Goal: Task Accomplishment & Management: Manage account settings

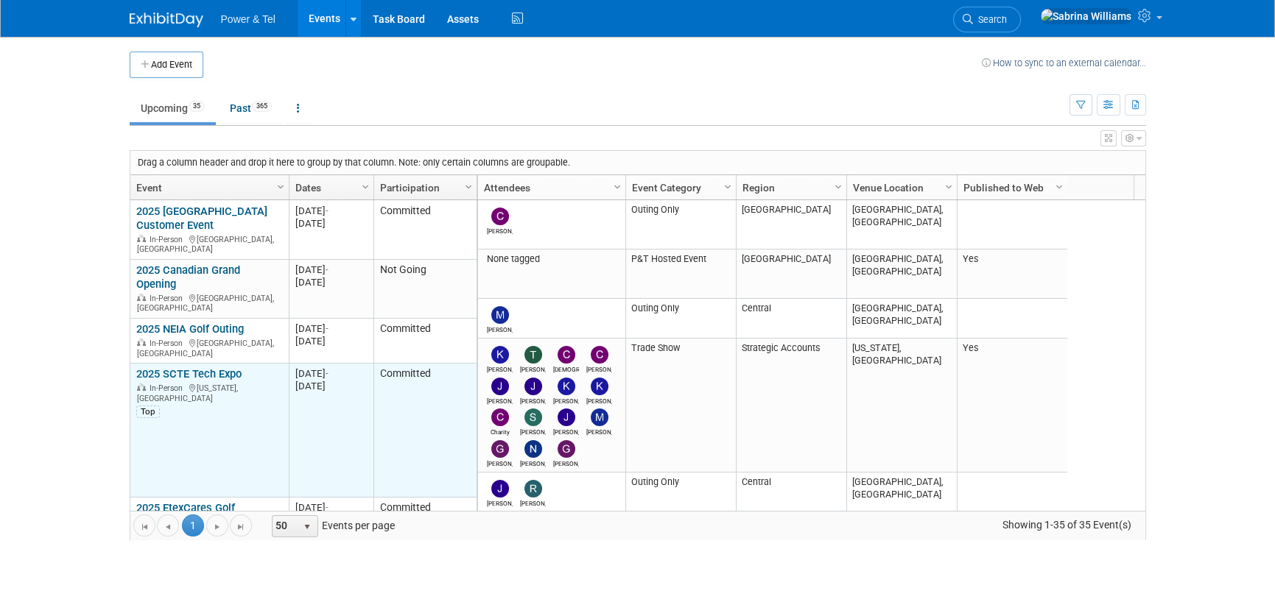
click at [191, 367] on link "2025 SCTE Tech Expo" at bounding box center [188, 373] width 105 height 13
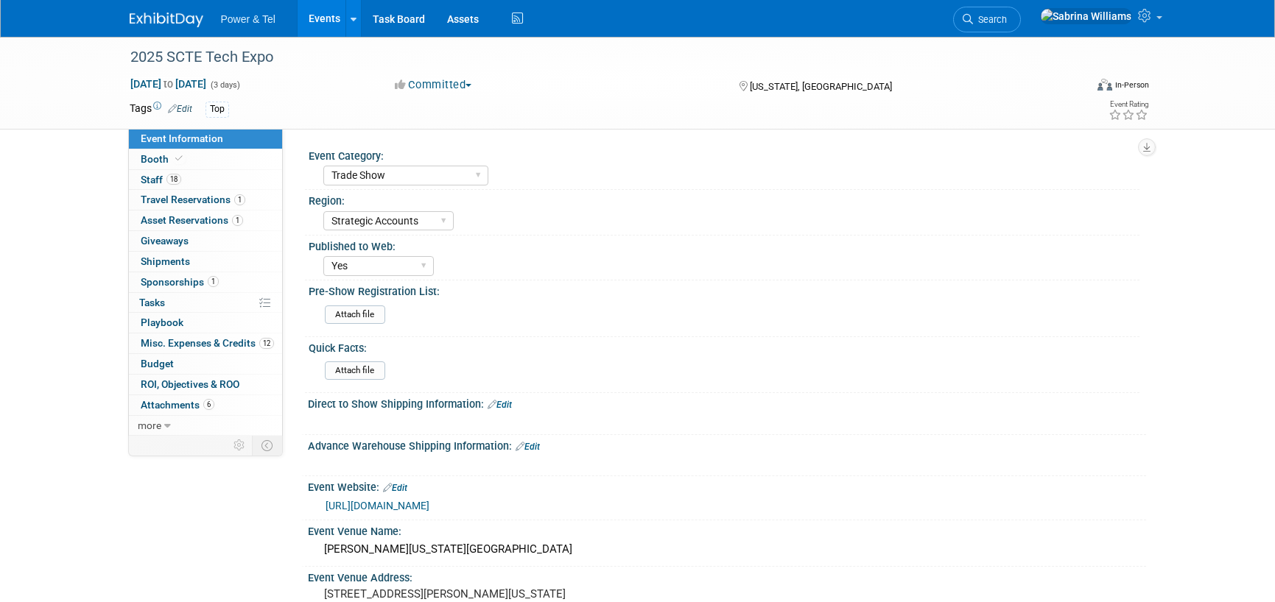
select select "Trade Show"
select select "Strategic Accounts"
select select "Yes"
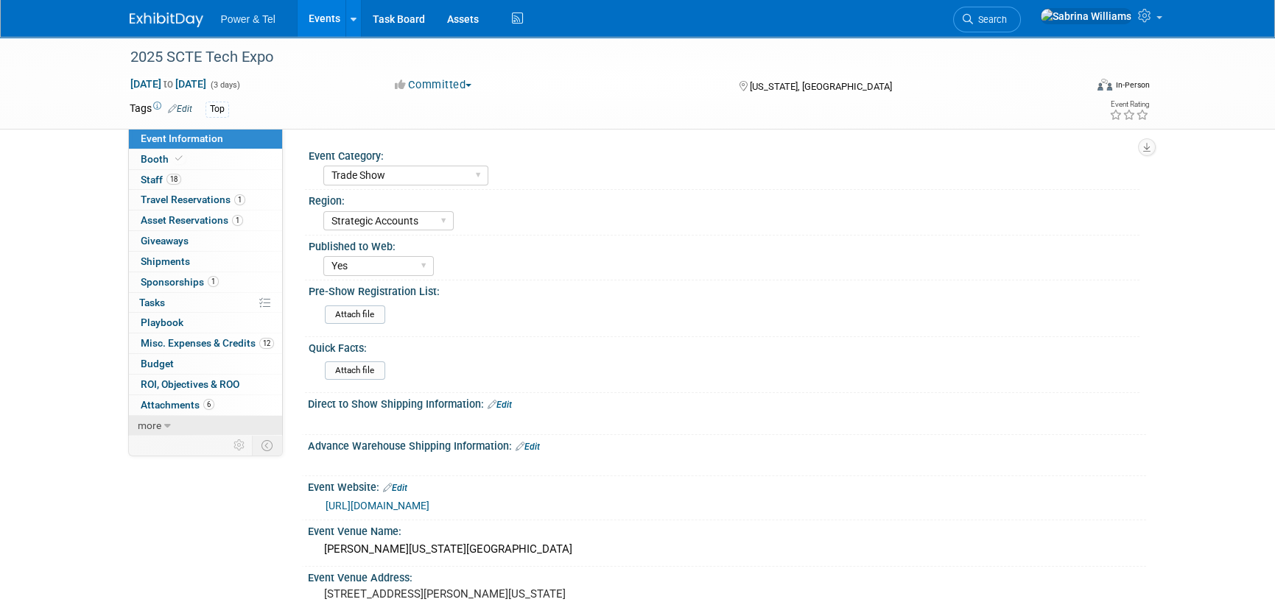
click at [159, 420] on span "more" at bounding box center [150, 426] width 24 height 12
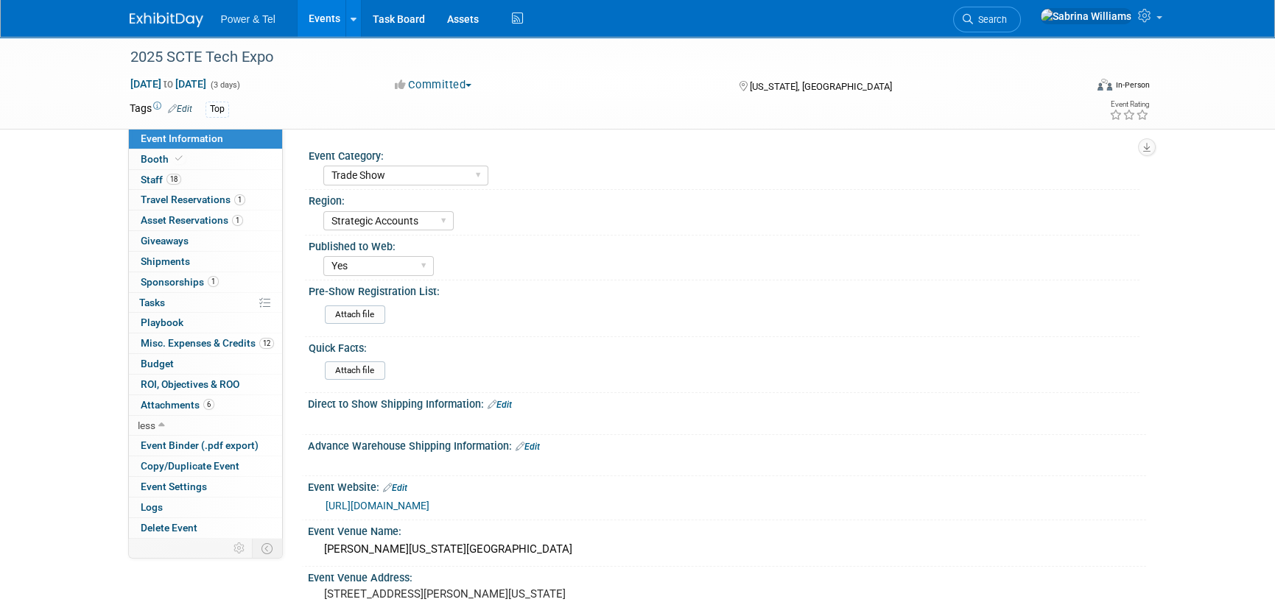
click at [80, 456] on div "2025 SCTE Tech Expo Sep 29, 2025 to Oct 1, 2025 (3 days) Sep 29, 2025 to Oct 1,…" at bounding box center [637, 557] width 1275 height 1040
click at [1153, 21] on icon at bounding box center [1146, 15] width 17 height 13
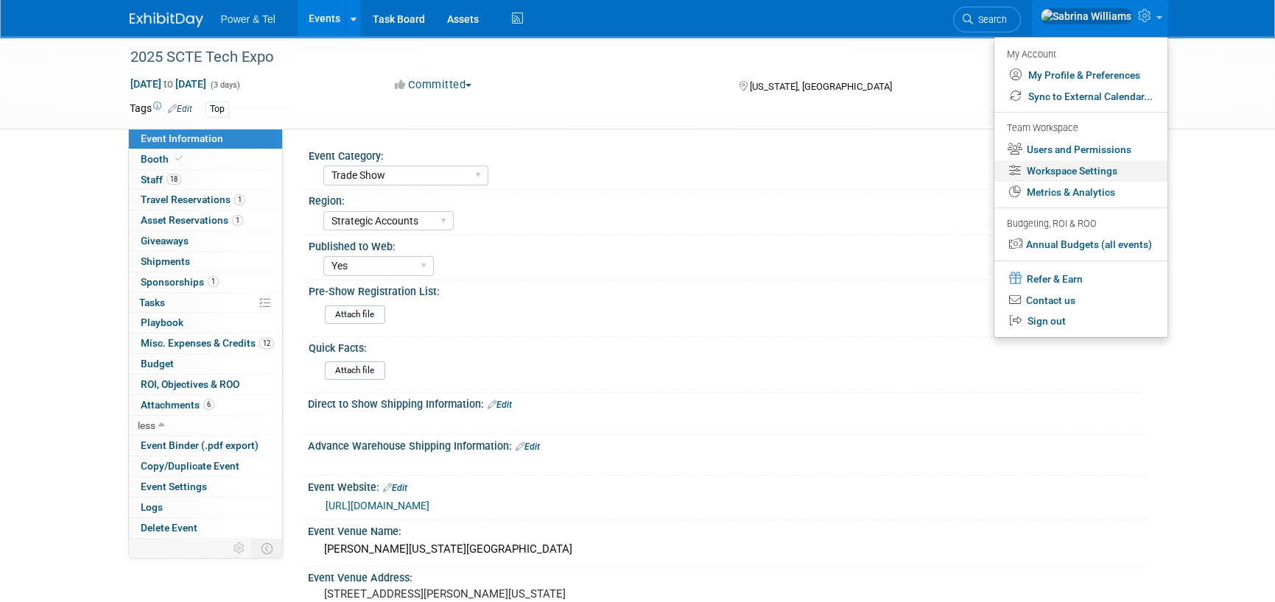
click at [1101, 172] on link "Workspace Settings" at bounding box center [1080, 171] width 173 height 21
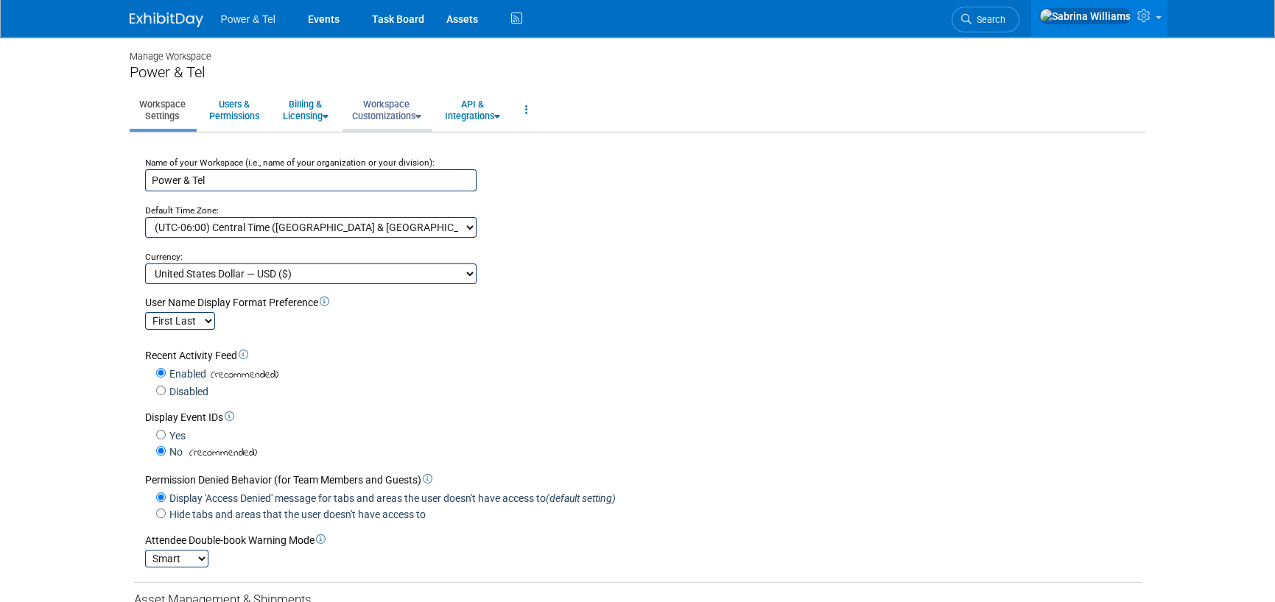
click at [403, 117] on link "Workspace Customizations" at bounding box center [386, 110] width 88 height 36
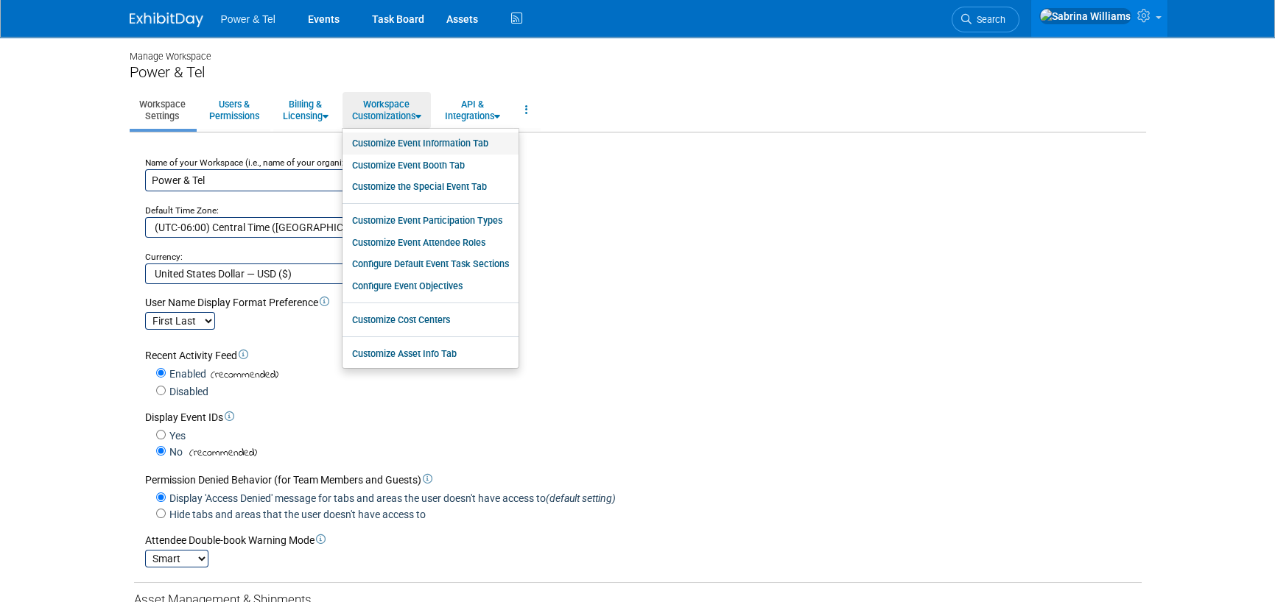
click at [477, 141] on link "Customize Event Information Tab" at bounding box center [430, 144] width 176 height 22
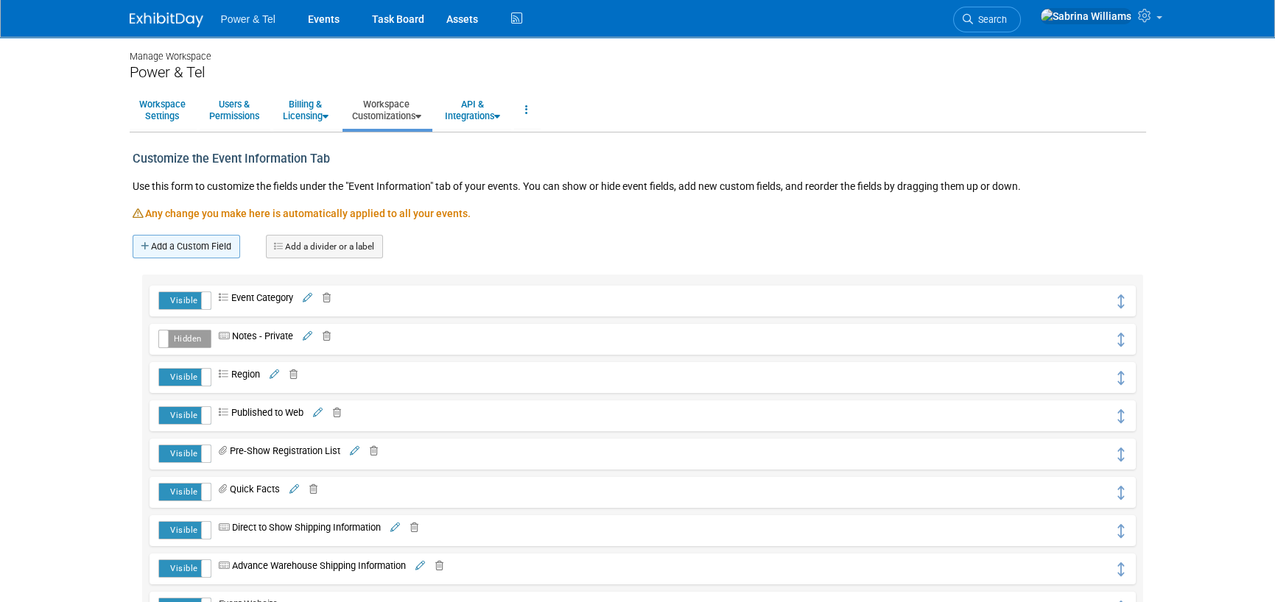
click at [195, 242] on link "Add a Custom Field" at bounding box center [186, 247] width 107 height 24
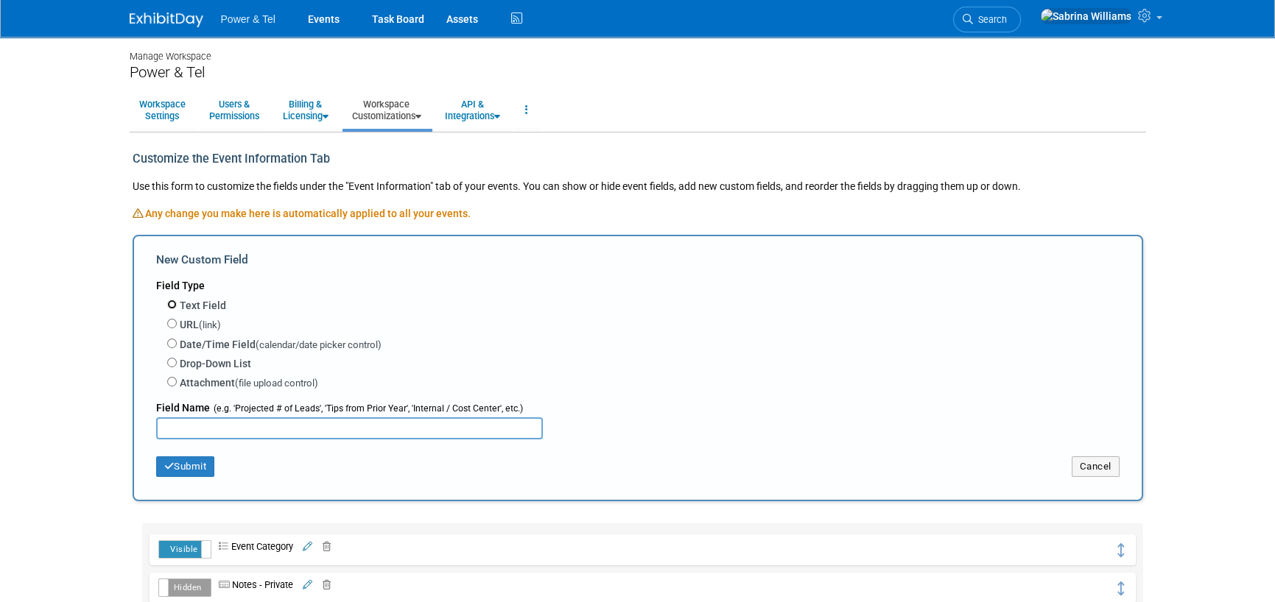
click at [172, 301] on input "Text Field" at bounding box center [172, 305] width 10 height 10
radio input "true"
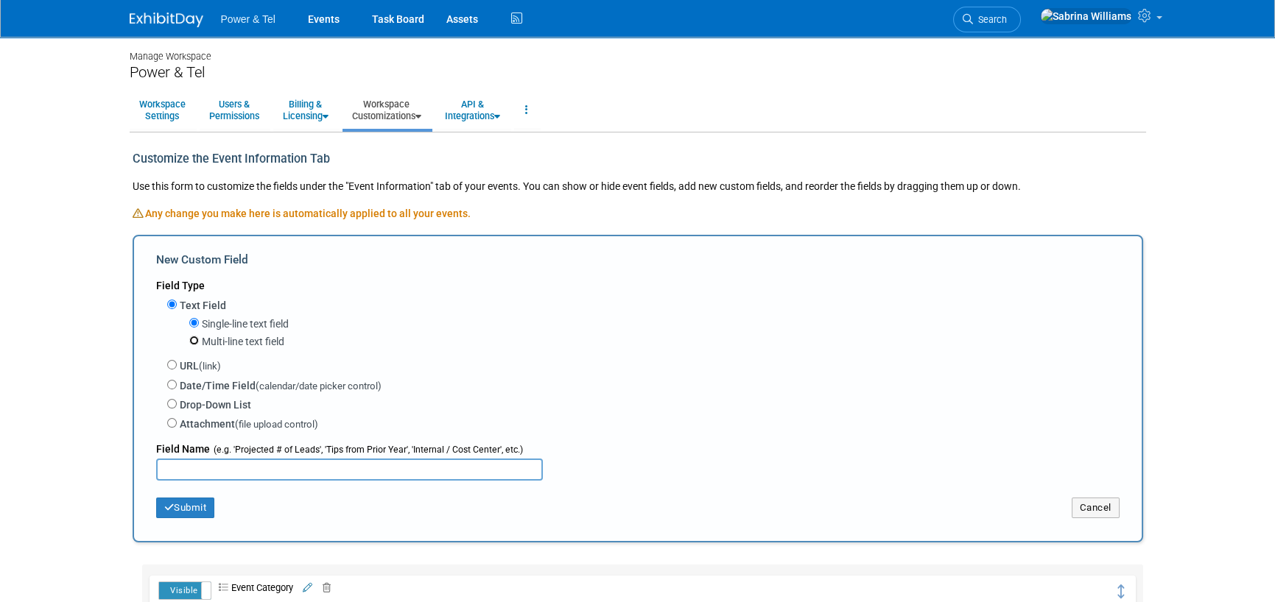
click at [194, 337] on input "Multi-line text field" at bounding box center [194, 341] width 10 height 10
radio input "true"
click at [306, 473] on input "text" at bounding box center [349, 470] width 387 height 22
type input "Show Feedback"
click at [194, 503] on button "Submit" at bounding box center [185, 508] width 59 height 21
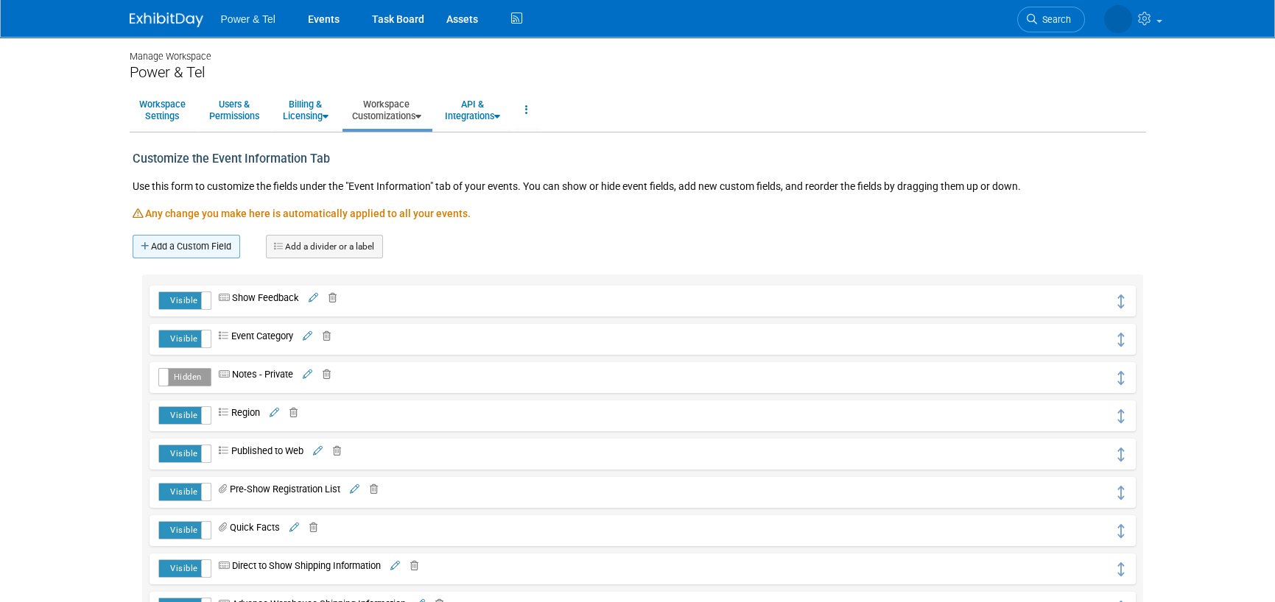
click at [199, 250] on link "Add a Custom Field" at bounding box center [186, 247] width 107 height 24
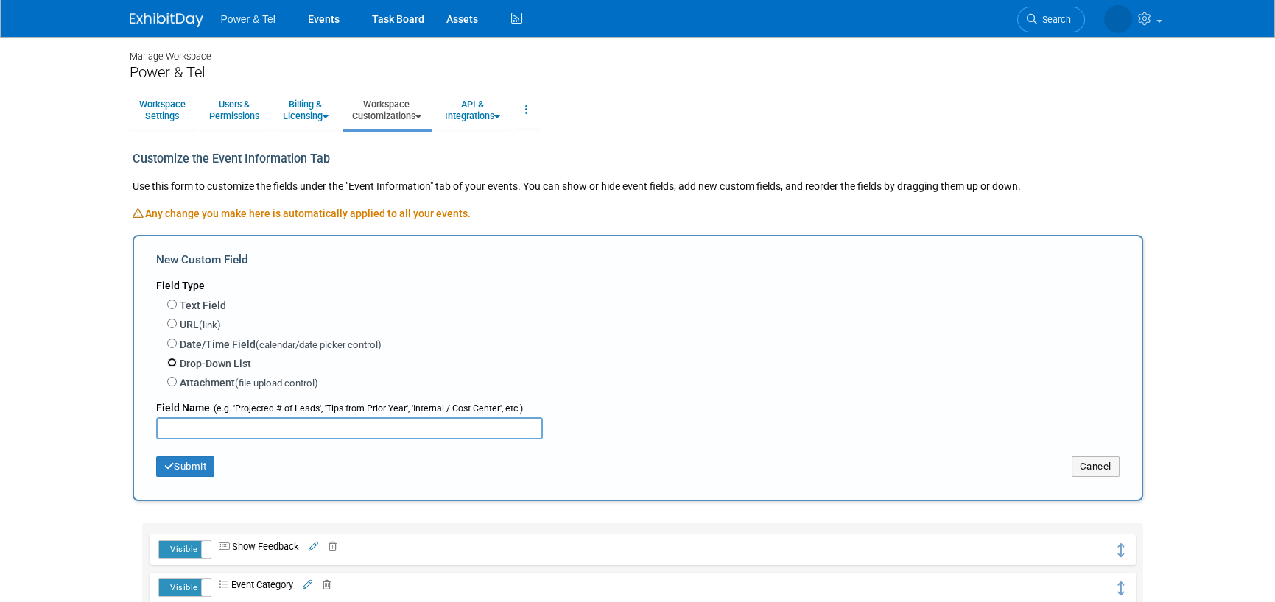
click at [174, 358] on input "Drop-Down List" at bounding box center [172, 363] width 10 height 10
radio input "true"
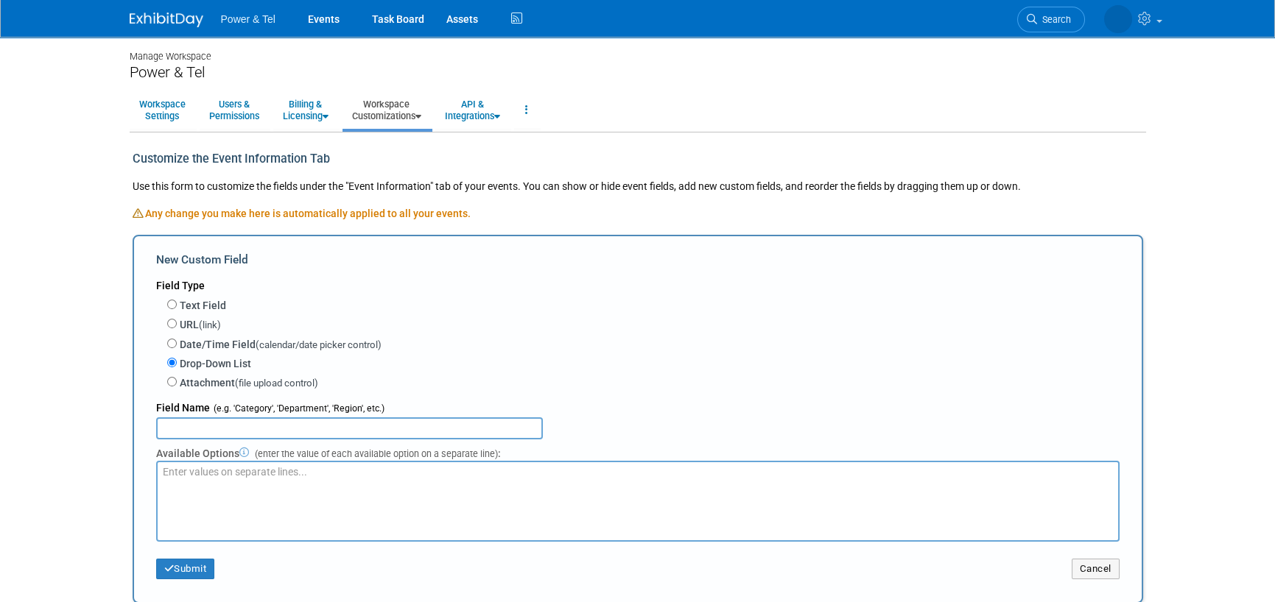
click at [219, 418] on input "text" at bounding box center [349, 428] width 387 height 22
type input "Should We Attend Next Year?"
click at [295, 467] on textarea at bounding box center [637, 501] width 963 height 81
type textarea "Yes No Maybe"
click at [247, 425] on input "Should We Attend Next Year?" at bounding box center [349, 428] width 387 height 22
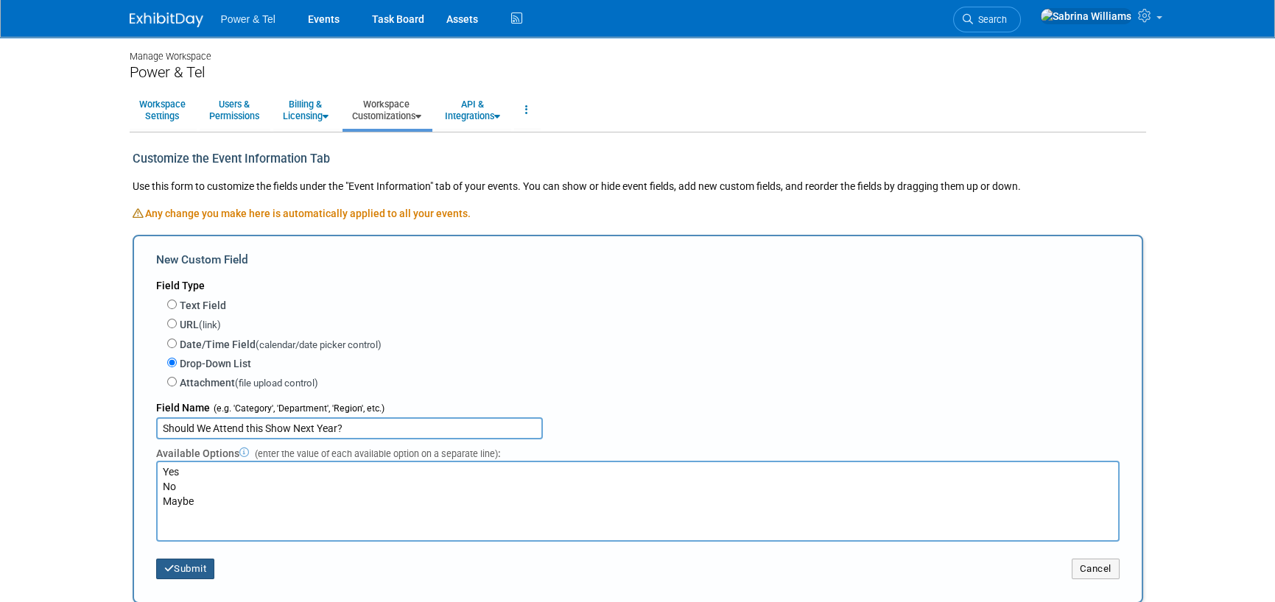
type input "Should We Attend this Show Next Year?"
click at [184, 571] on button "Submit" at bounding box center [185, 569] width 59 height 21
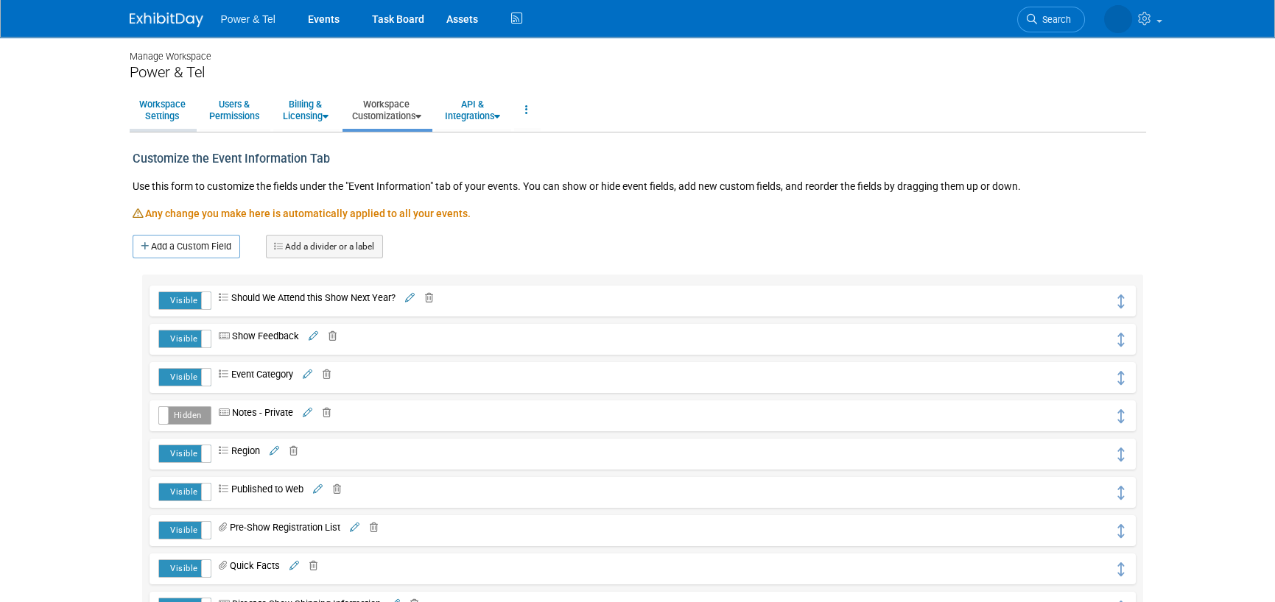
click at [155, 112] on link "Workspace Settings" at bounding box center [163, 110] width 66 height 36
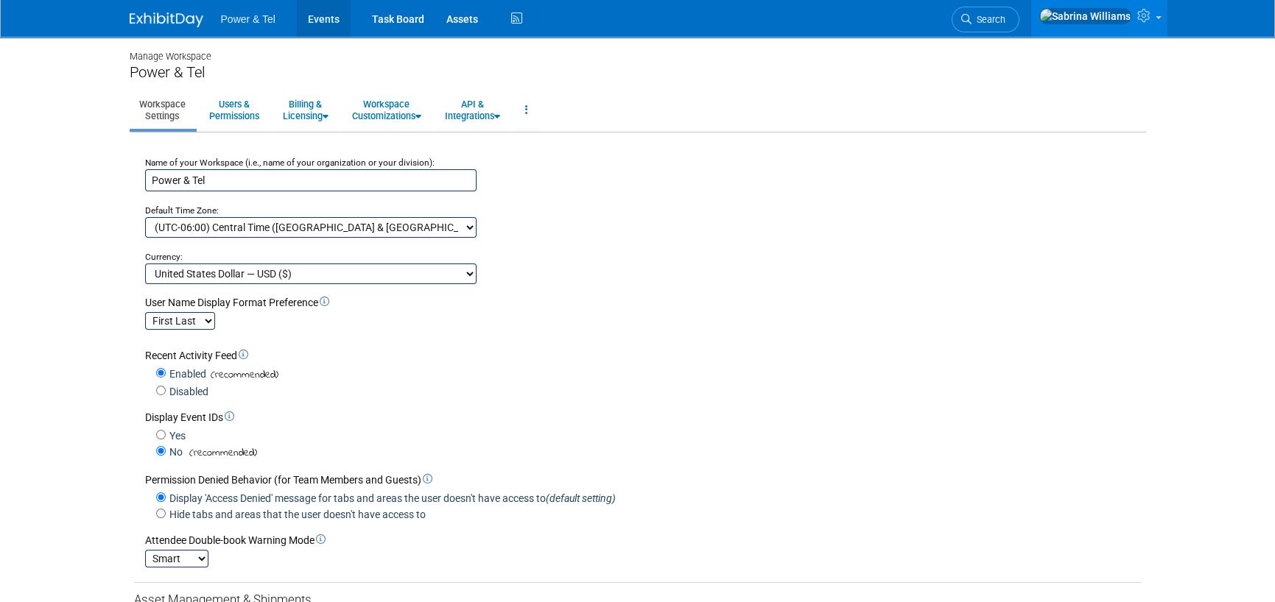
click at [320, 14] on link "Events" at bounding box center [324, 18] width 54 height 37
click at [378, 113] on link "Workspace Customizations" at bounding box center [386, 110] width 88 height 36
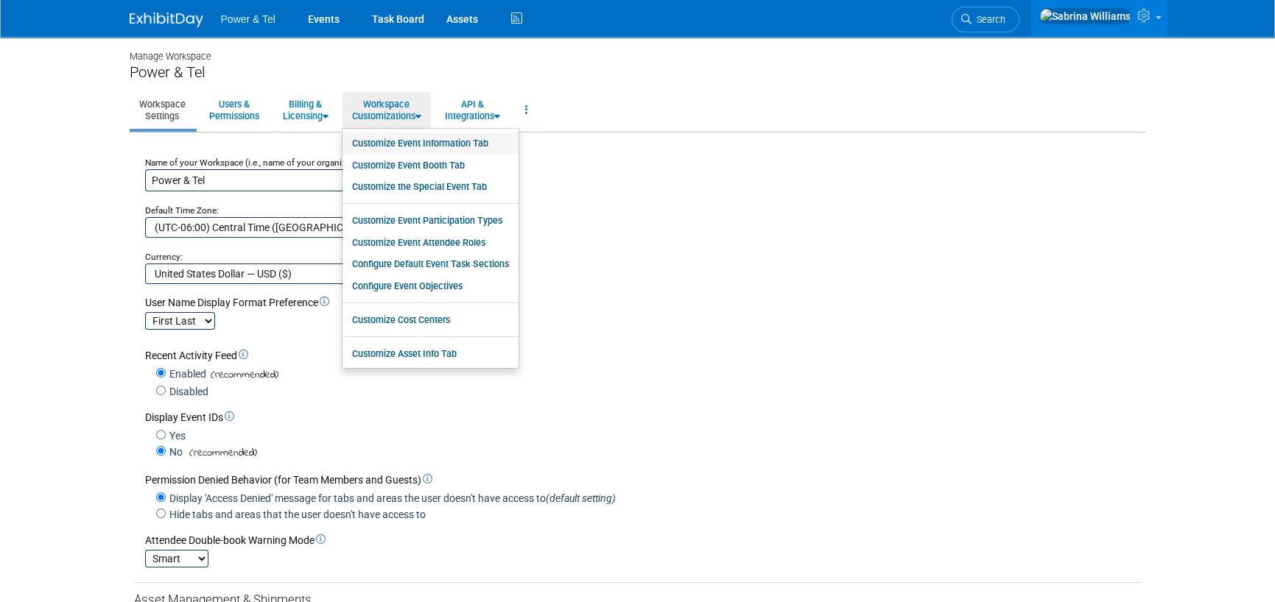
click at [426, 141] on link "Customize Event Information Tab" at bounding box center [430, 144] width 176 height 22
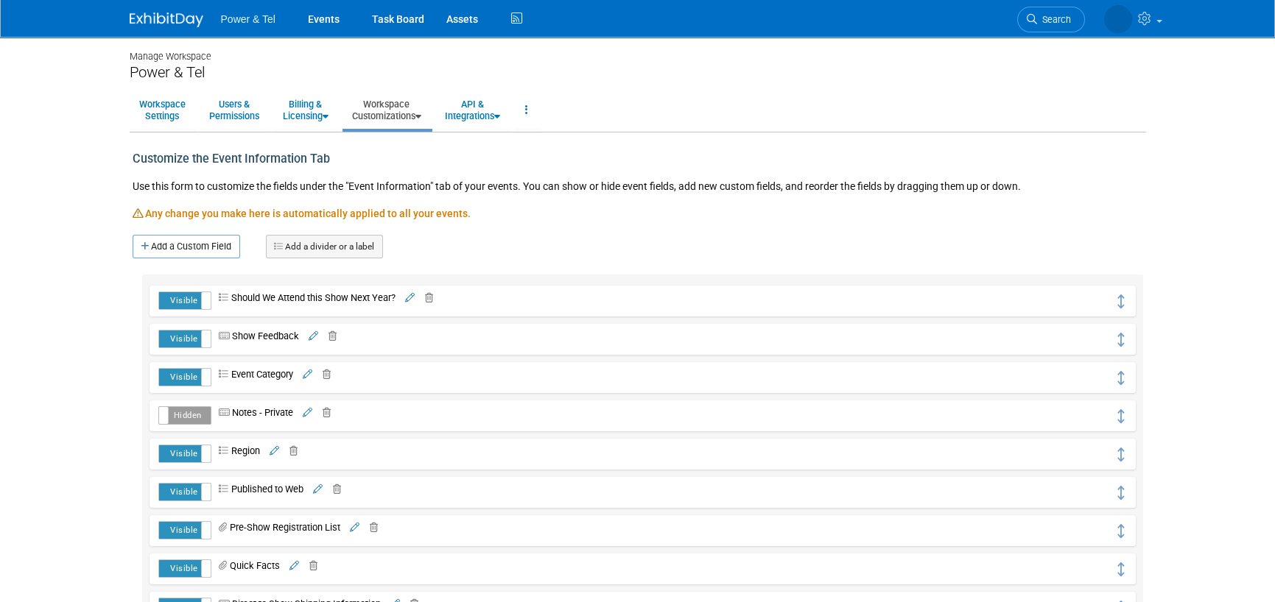
click at [414, 295] on icon at bounding box center [410, 299] width 10 height 10
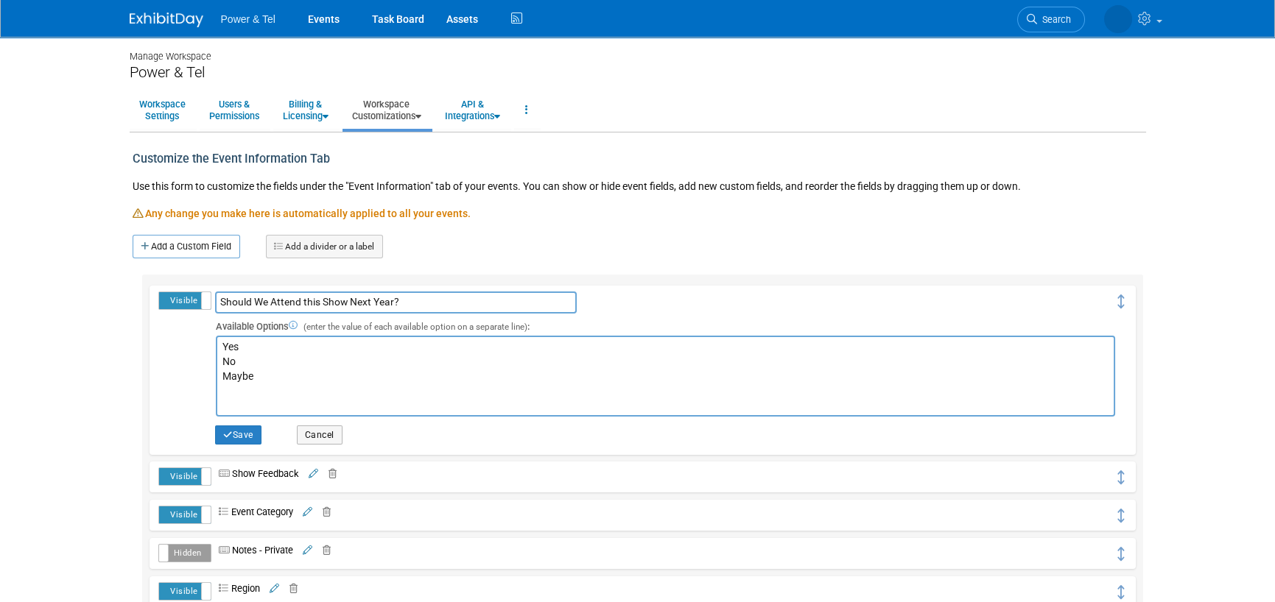
click at [353, 297] on input "Should We Attend this Show Next Year?" at bounding box center [395, 303] width 361 height 22
type input "Should We Attend this Next Year?"
click at [232, 427] on button "Save" at bounding box center [238, 435] width 46 height 19
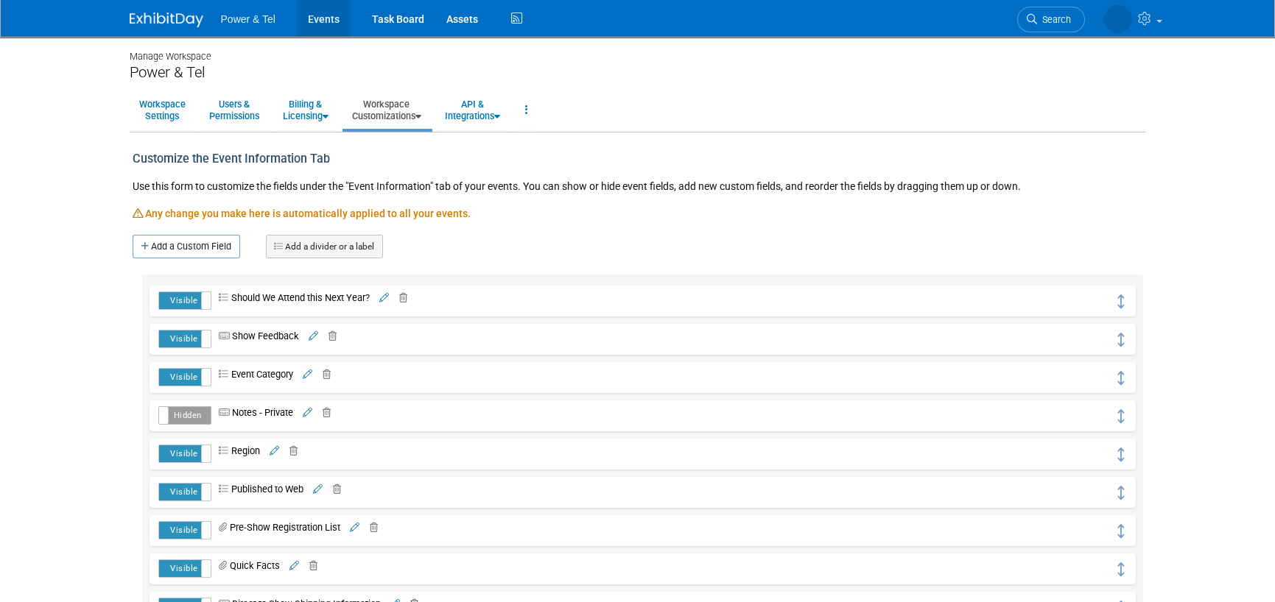
click at [331, 24] on link "Events" at bounding box center [324, 18] width 54 height 37
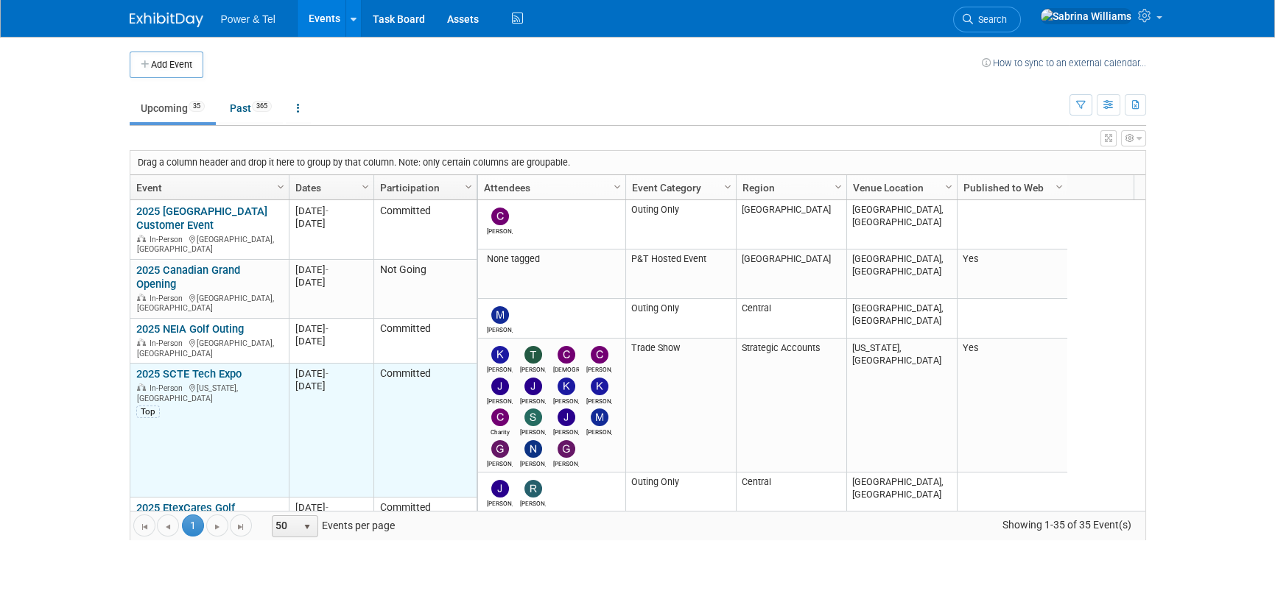
click at [202, 367] on link "2025 SCTE Tech Expo" at bounding box center [188, 373] width 105 height 13
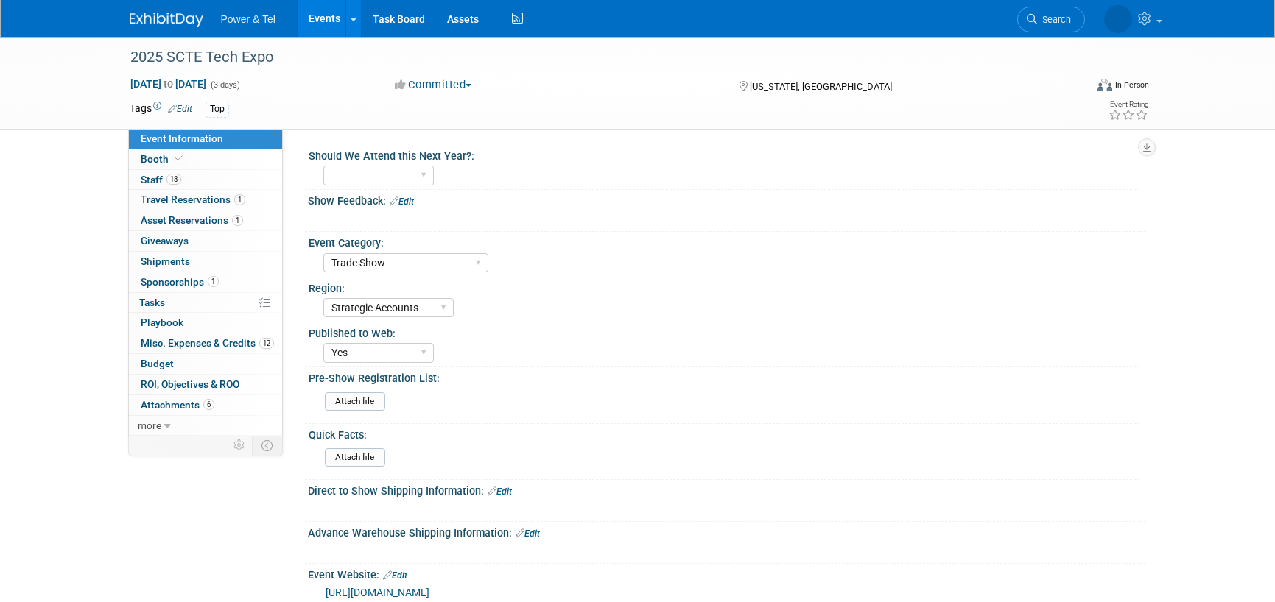
select select "Trade Show"
select select "Strategic Accounts"
select select "Yes"
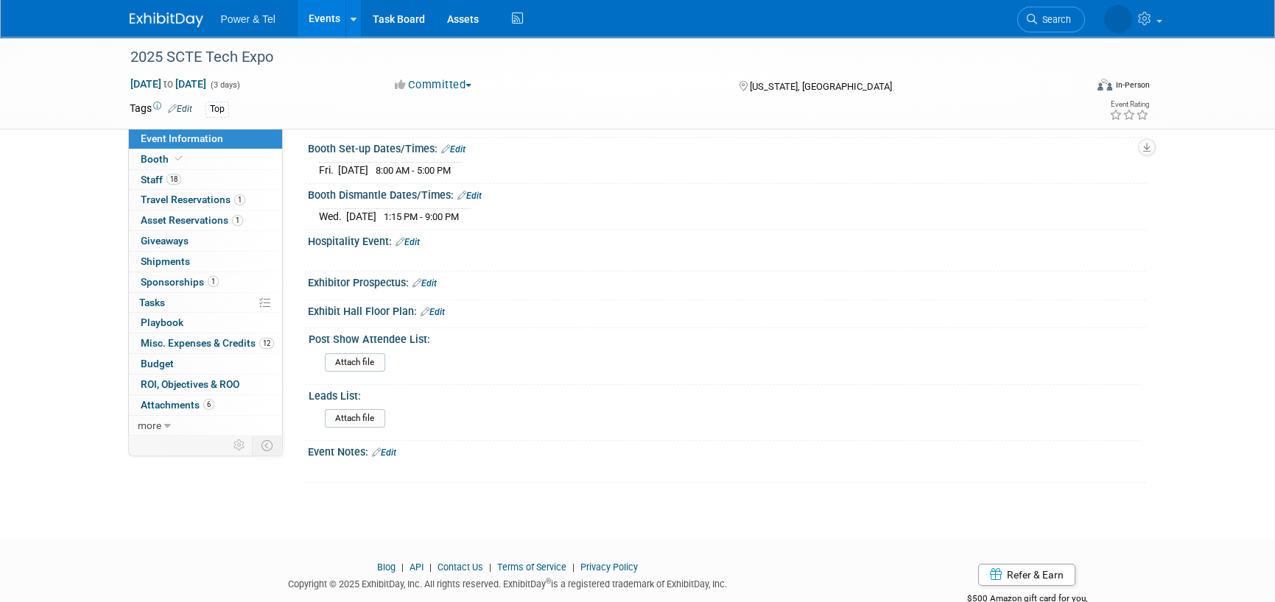
scroll to position [647, 0]
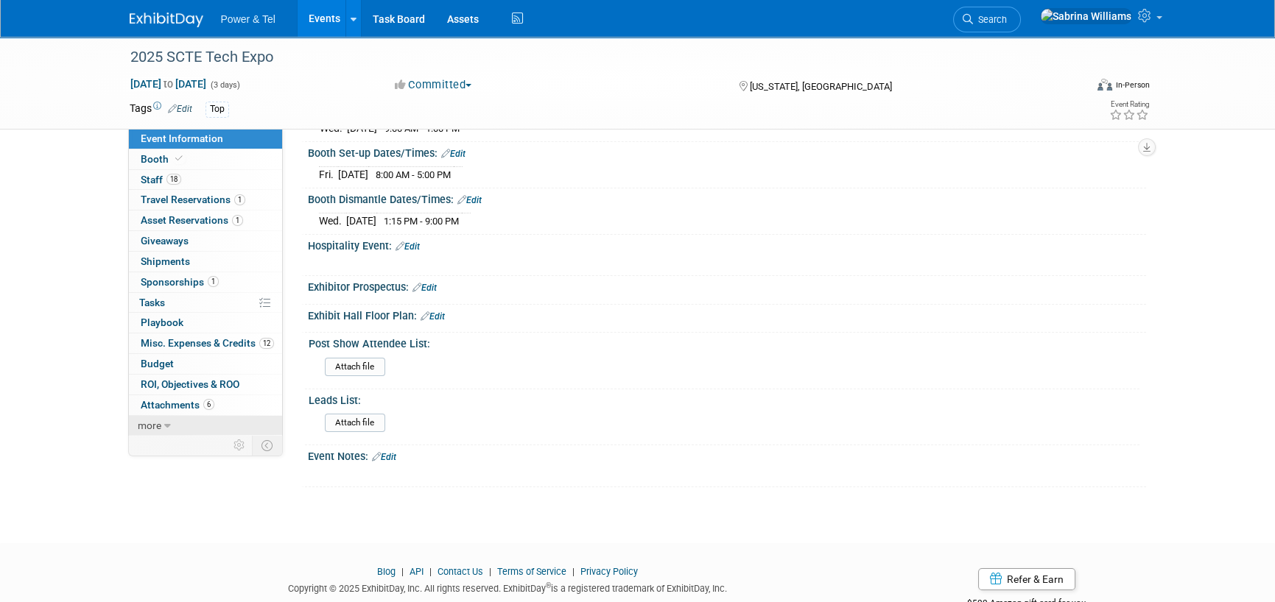
click at [167, 423] on icon at bounding box center [167, 426] width 7 height 10
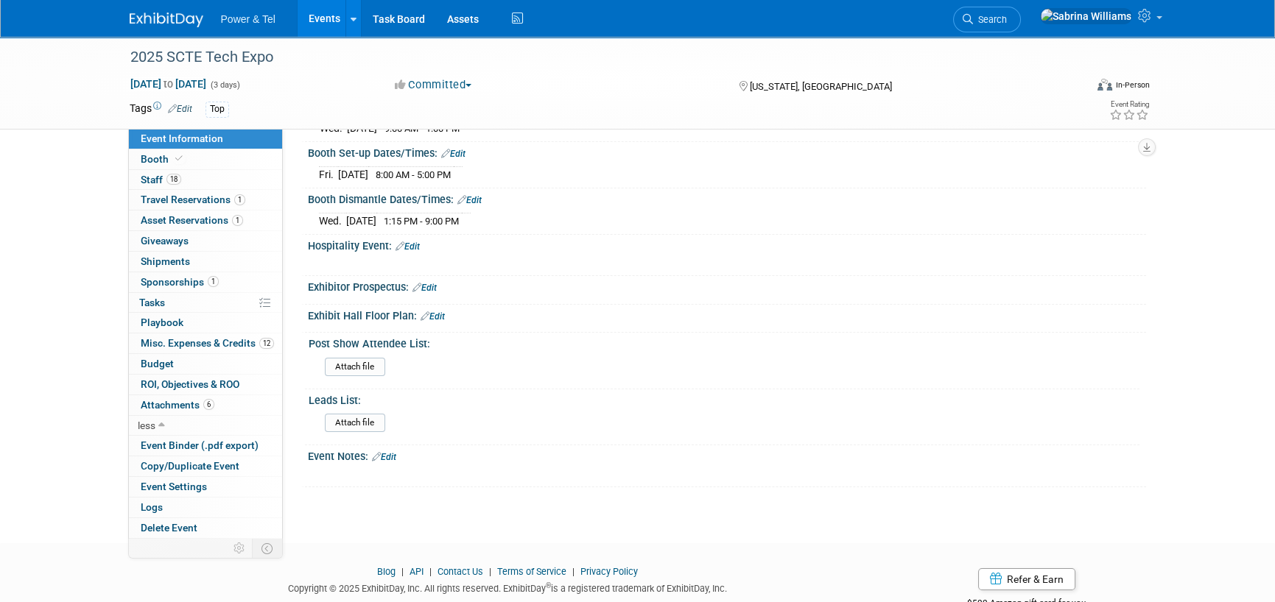
click at [551, 445] on div "Event Notes: Edit" at bounding box center [727, 454] width 838 height 19
click at [1153, 15] on icon at bounding box center [1146, 15] width 17 height 13
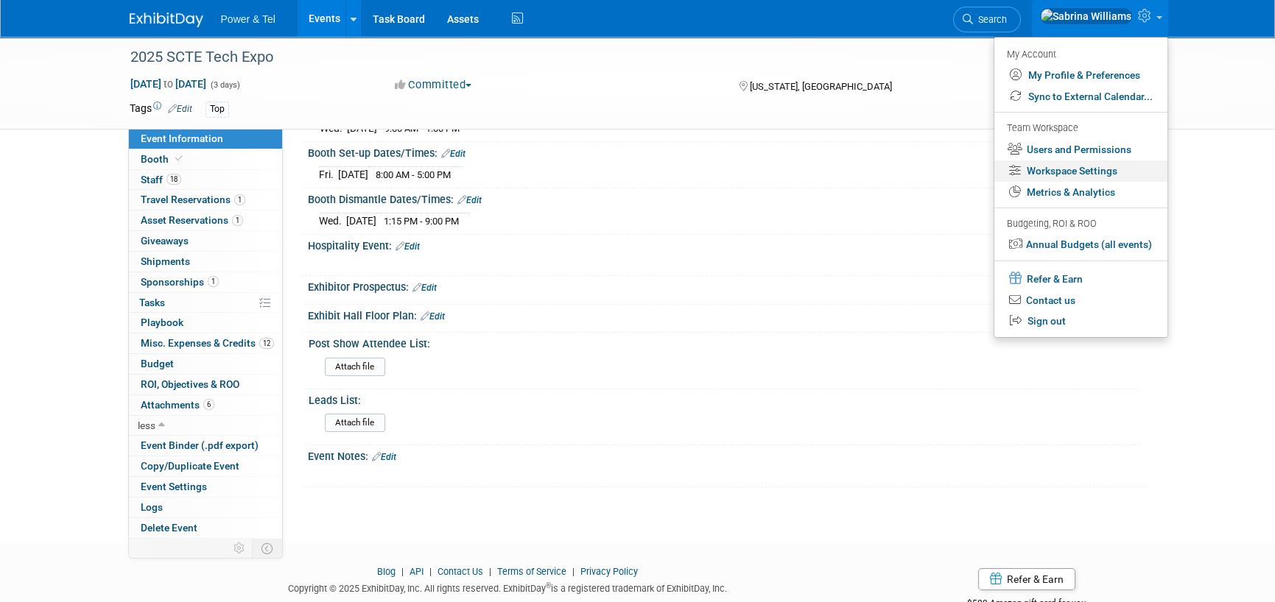
click at [1078, 169] on link "Workspace Settings" at bounding box center [1080, 171] width 173 height 21
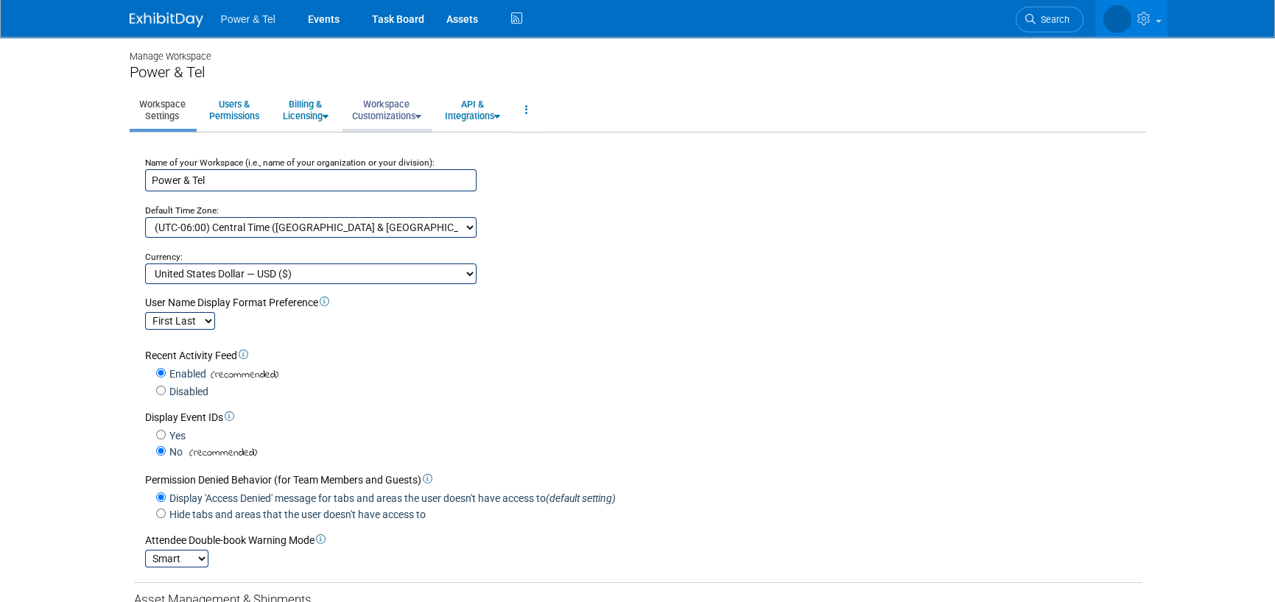
click at [394, 105] on link "Workspace Customizations" at bounding box center [386, 110] width 88 height 36
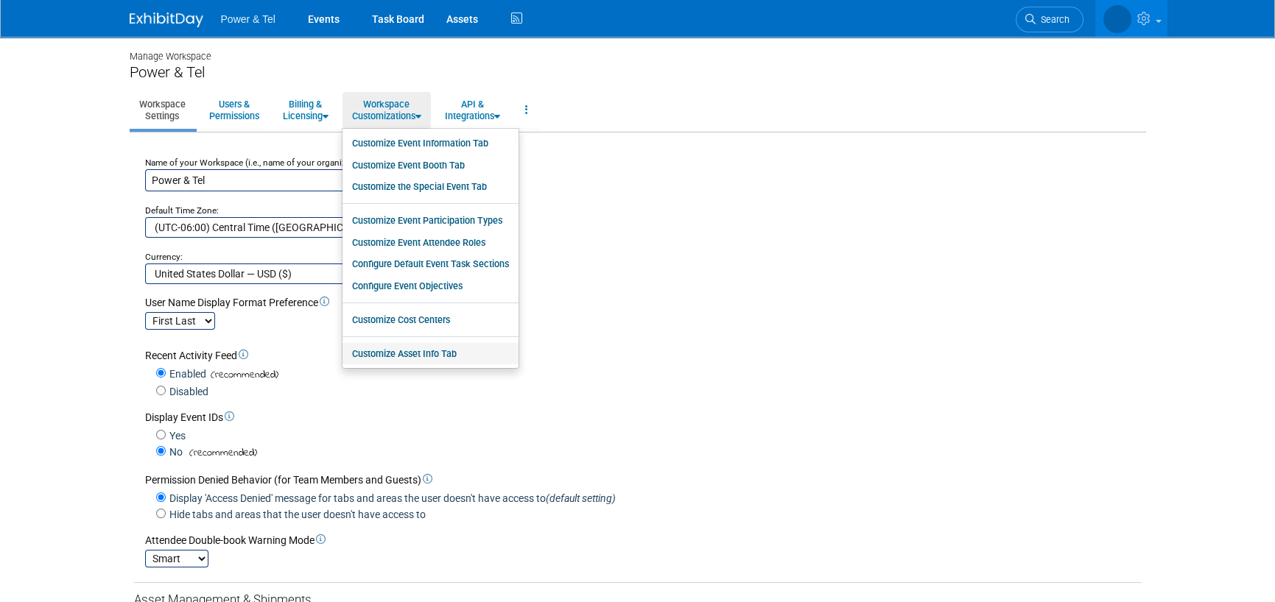
click at [415, 356] on link "Customize Asset Info Tab" at bounding box center [430, 354] width 176 height 22
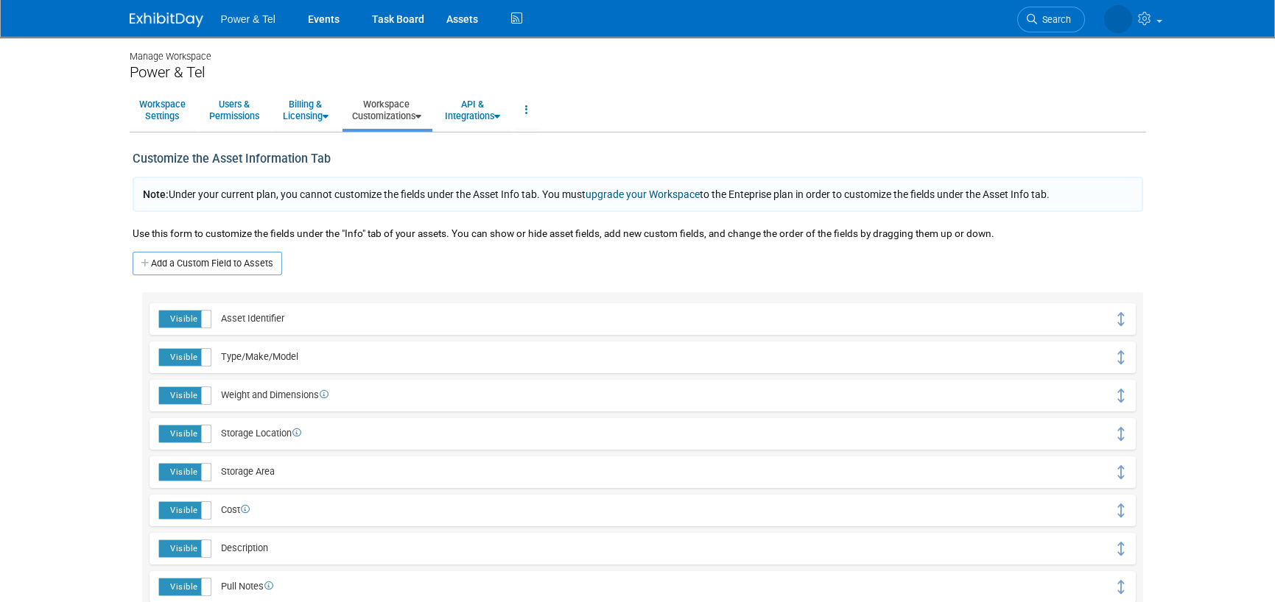
click at [409, 116] on link "Workspace Customizations" at bounding box center [386, 110] width 88 height 36
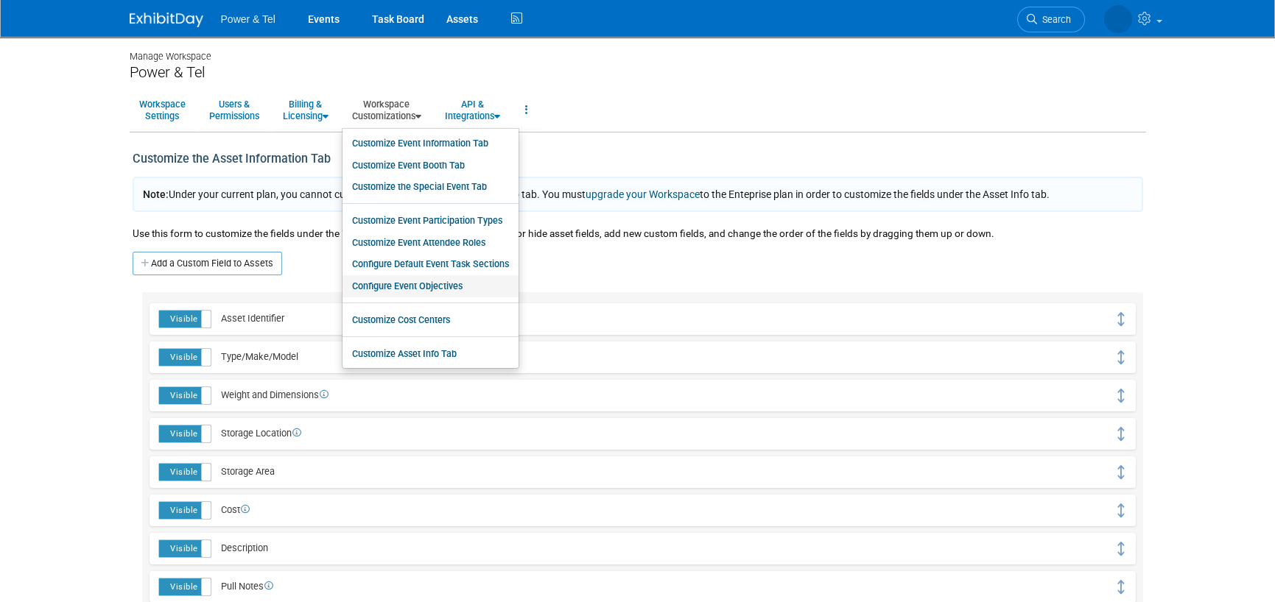
click at [433, 286] on link "Configure Event Objectives" at bounding box center [430, 286] width 176 height 22
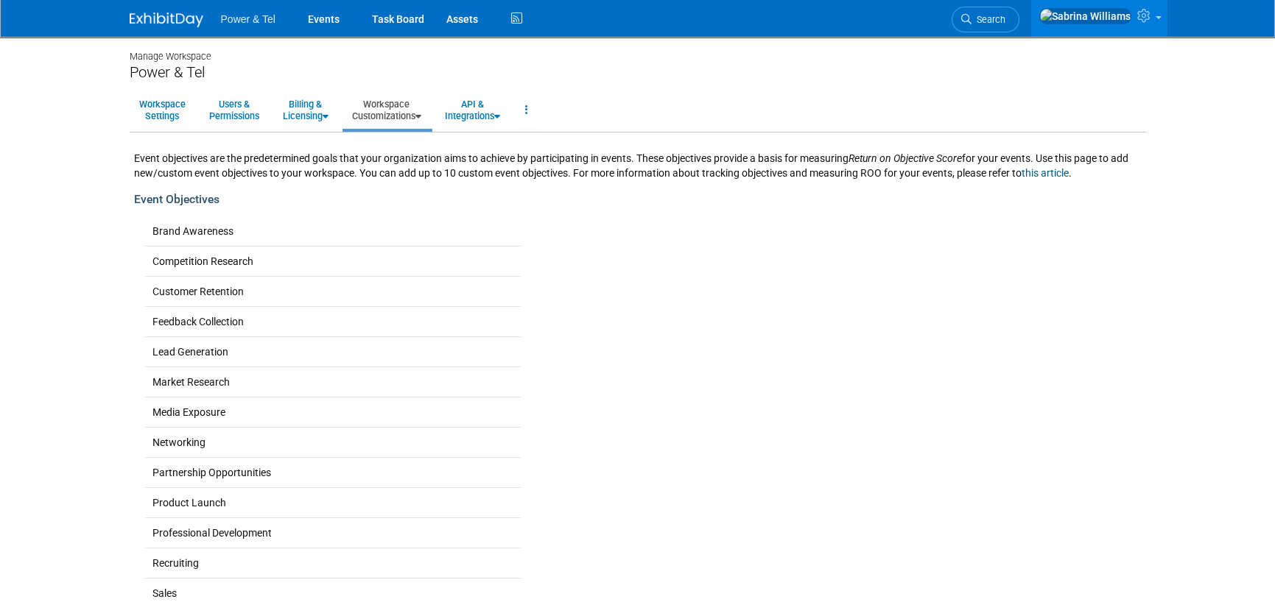
click at [398, 103] on link "Workspace Customizations" at bounding box center [386, 110] width 88 height 36
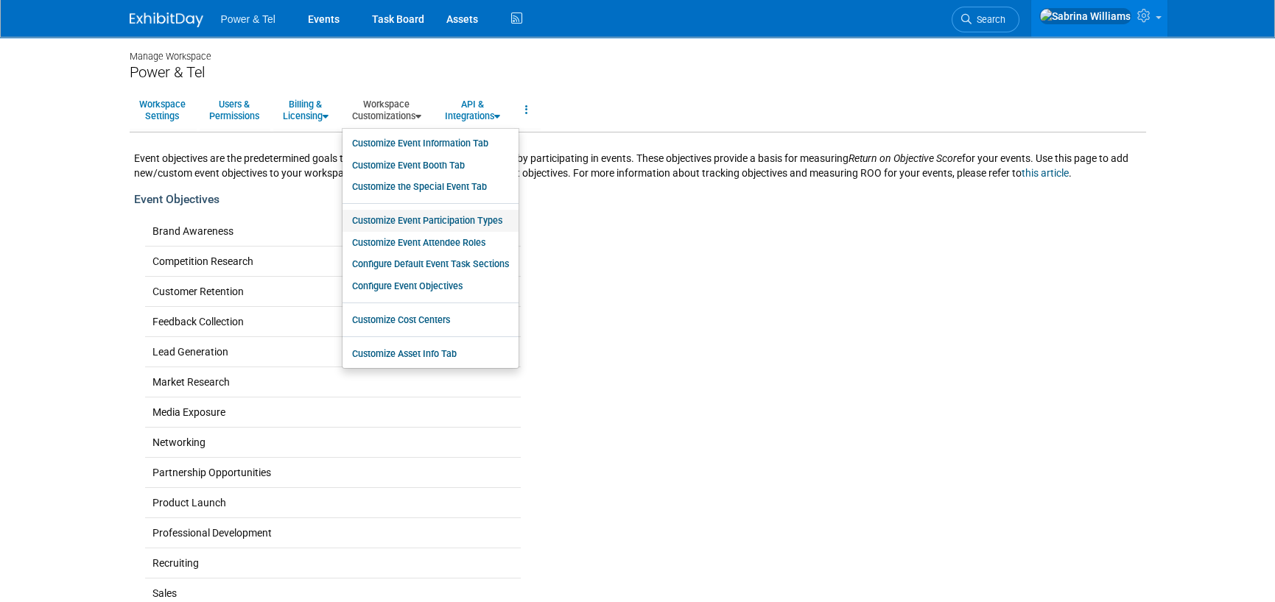
click at [423, 219] on link "Customize Event Participation Types" at bounding box center [430, 221] width 176 height 22
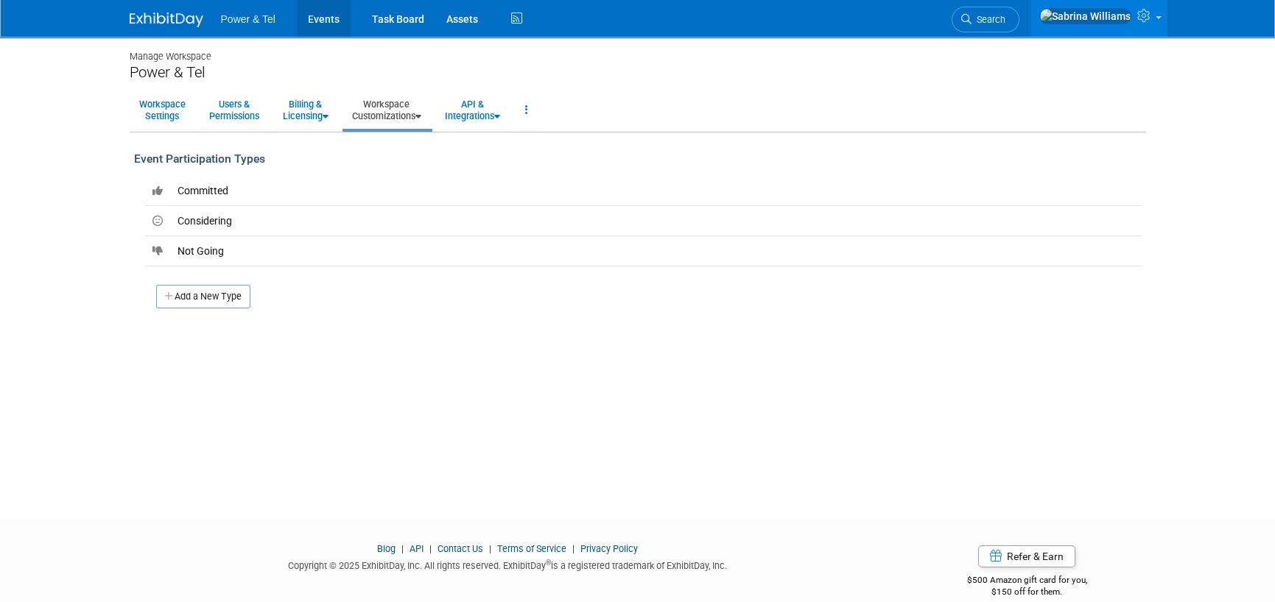
click at [331, 17] on link "Events" at bounding box center [324, 18] width 54 height 37
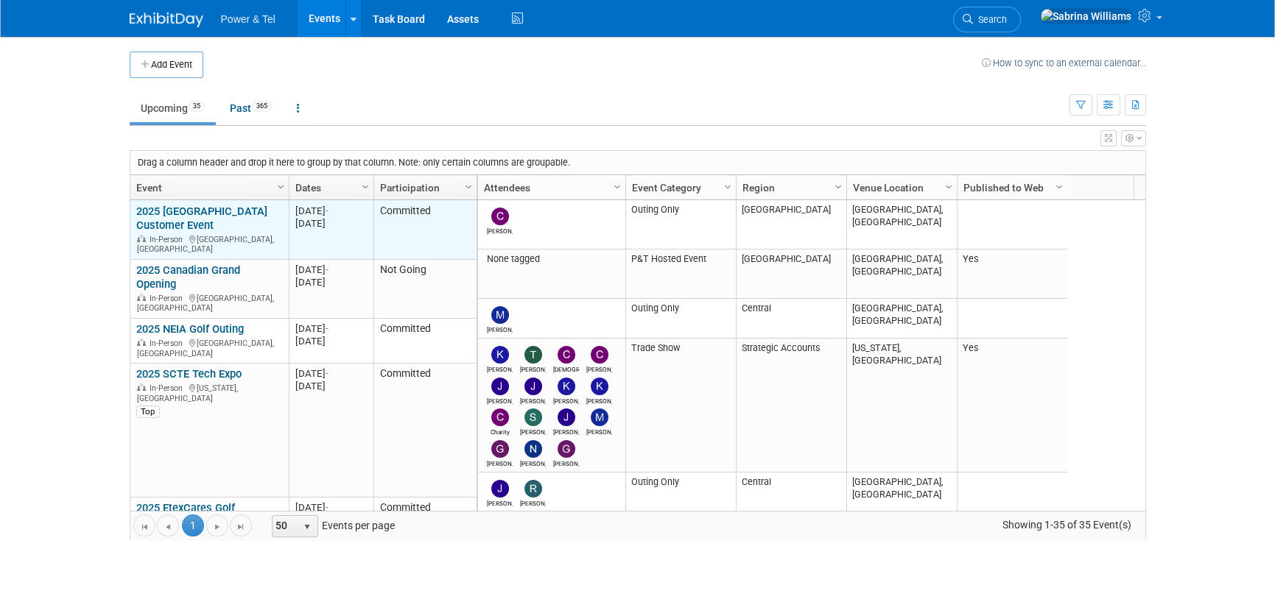
click at [219, 208] on link "2025 [GEOGRAPHIC_DATA] Customer Event" at bounding box center [201, 218] width 131 height 27
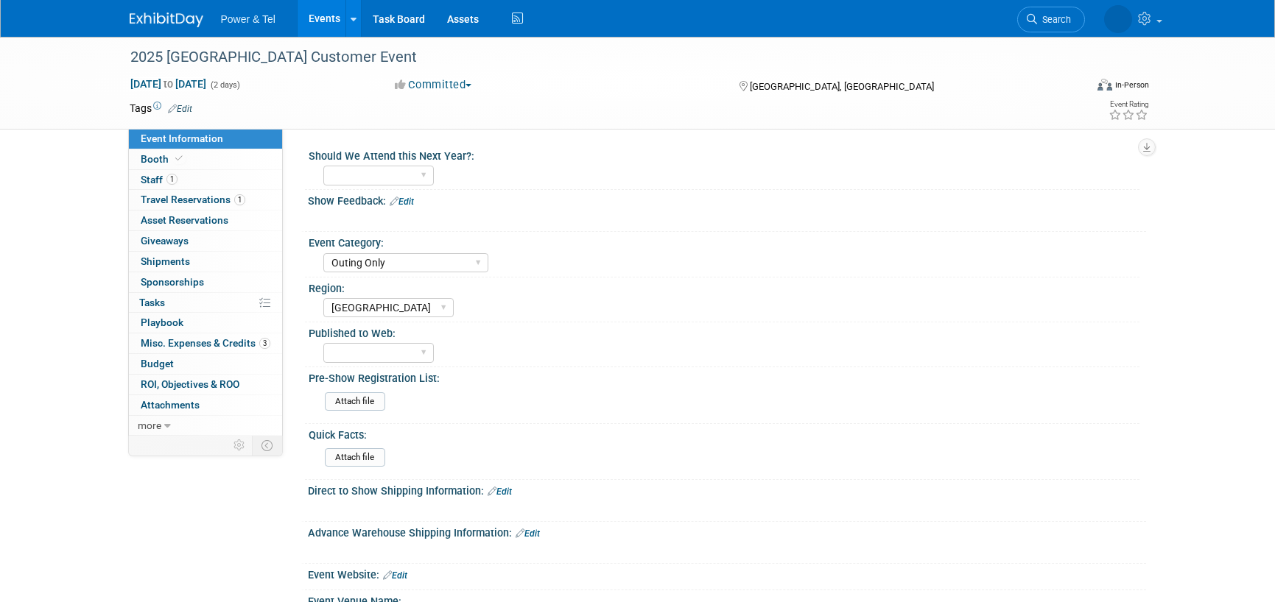
select select "Outing Only"
select select "[GEOGRAPHIC_DATA]"
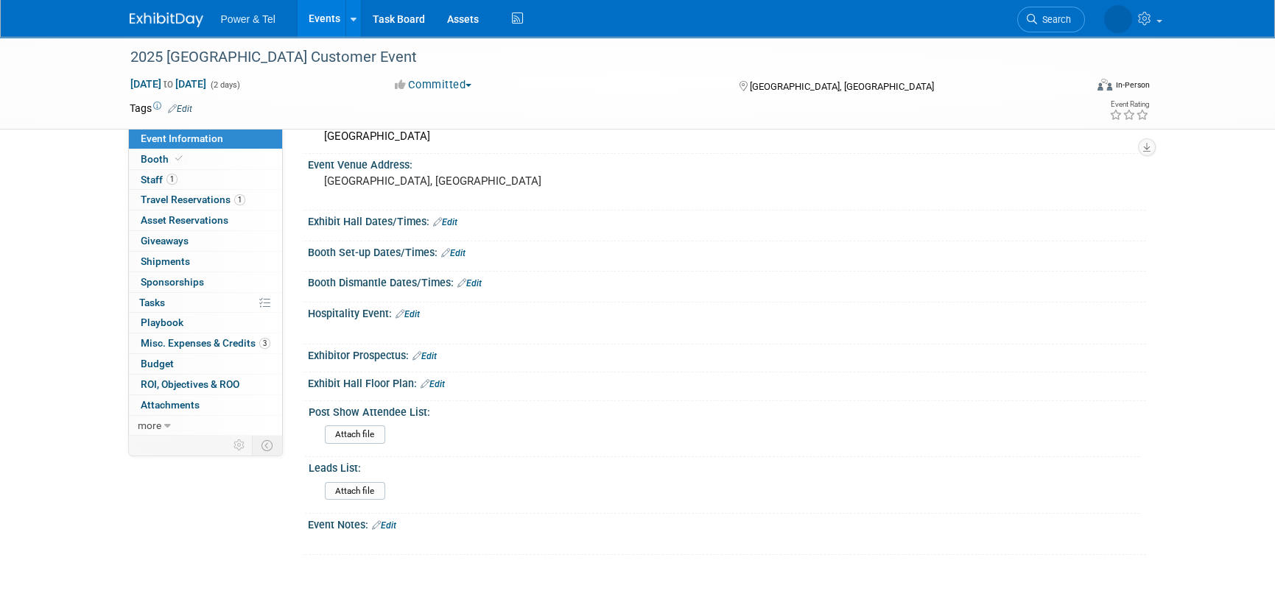
scroll to position [487, 0]
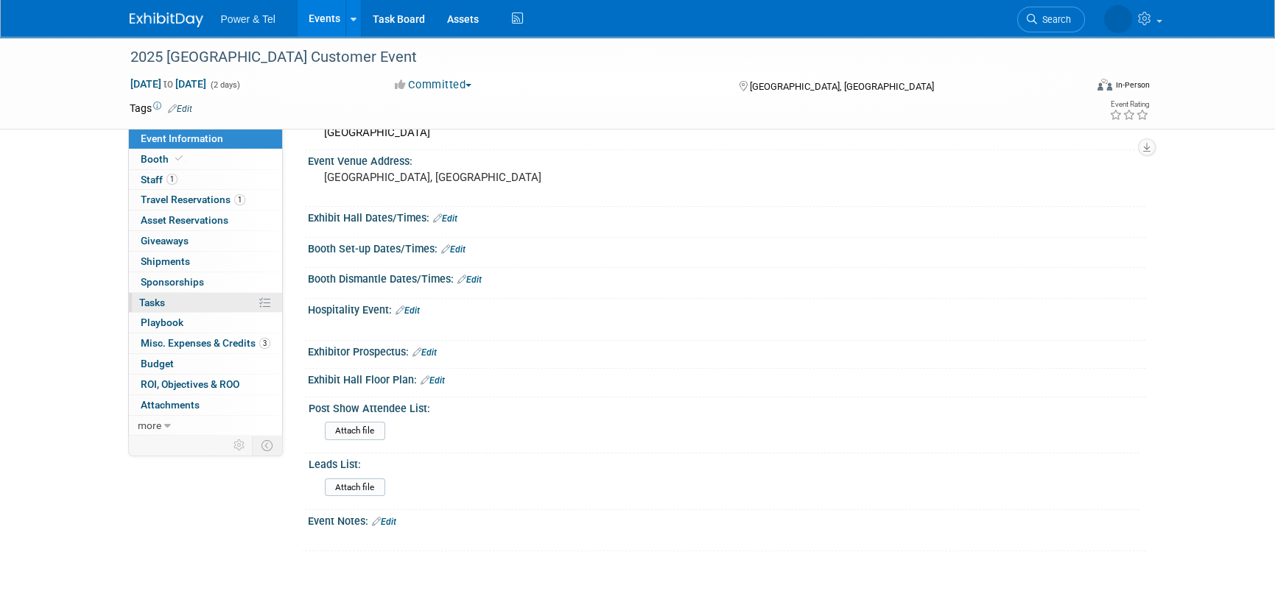
click at [152, 300] on span "Tasks 0%" at bounding box center [152, 303] width 26 height 12
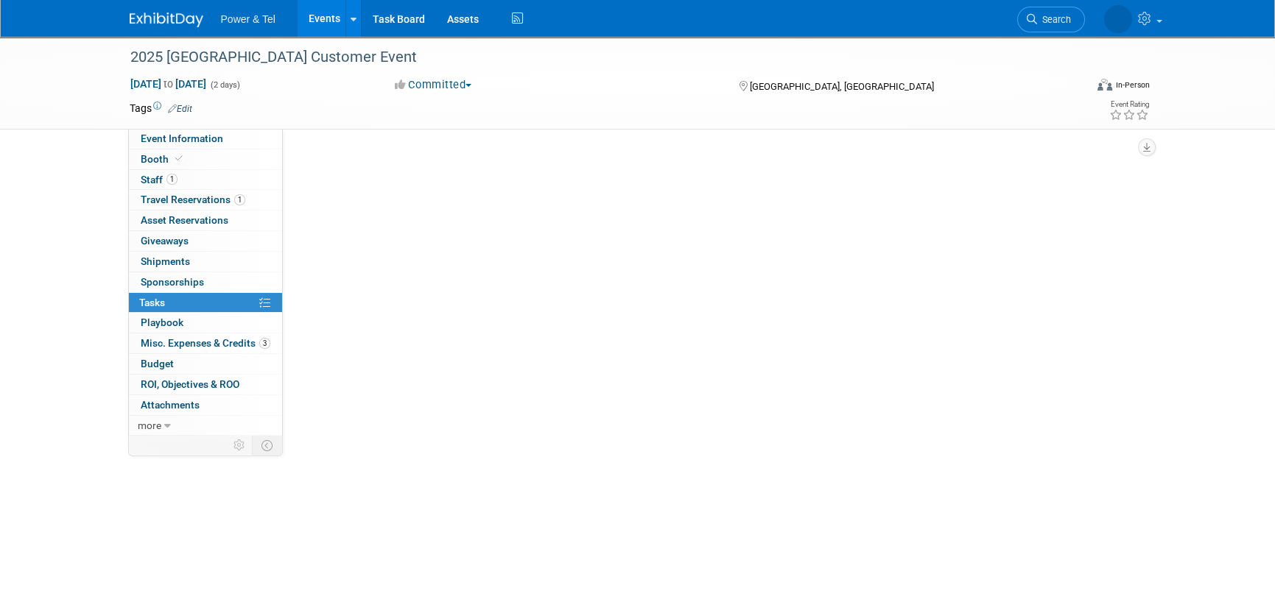
scroll to position [0, 0]
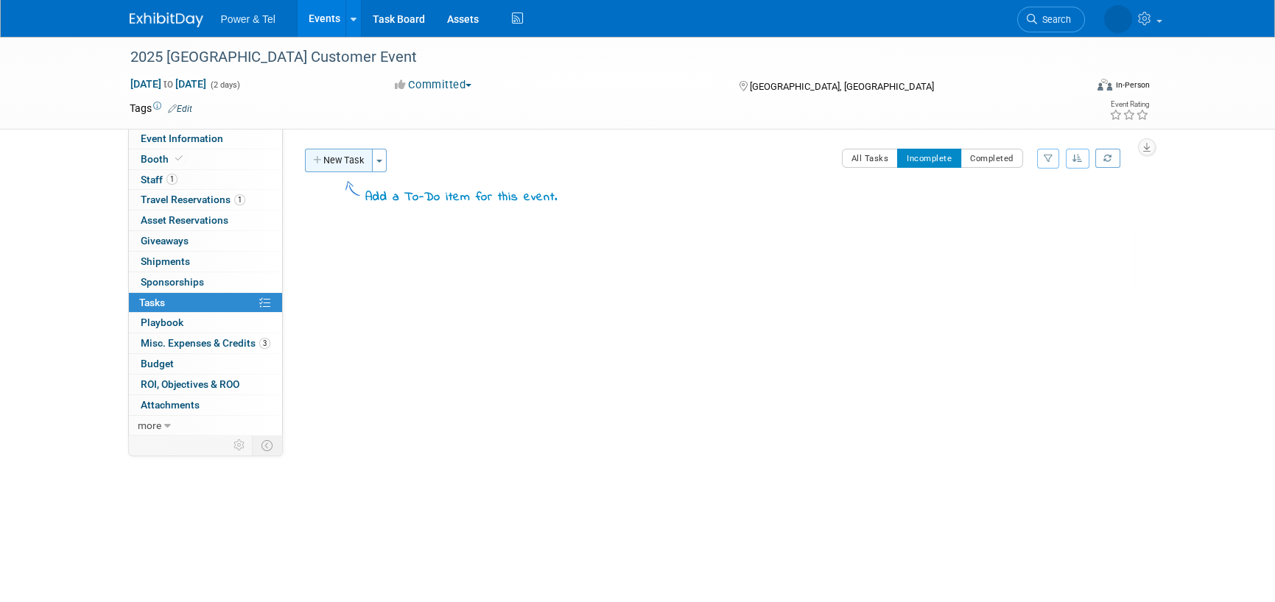
click at [336, 163] on button "New Task" at bounding box center [339, 161] width 68 height 24
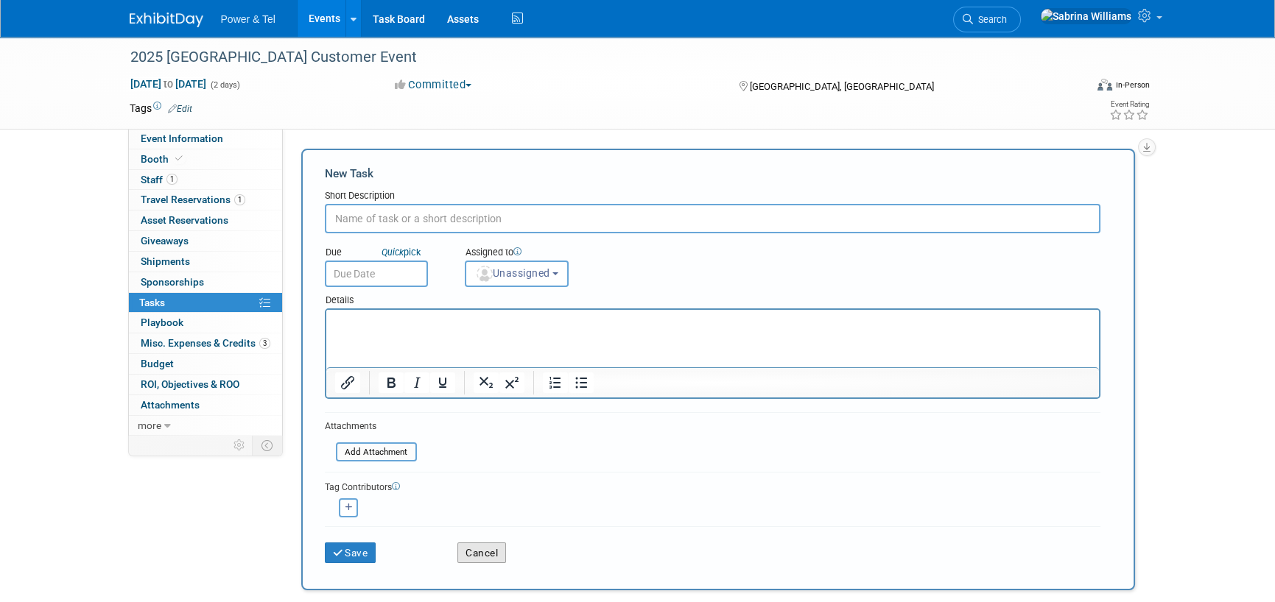
click at [471, 551] on button "Cancel" at bounding box center [481, 553] width 49 height 21
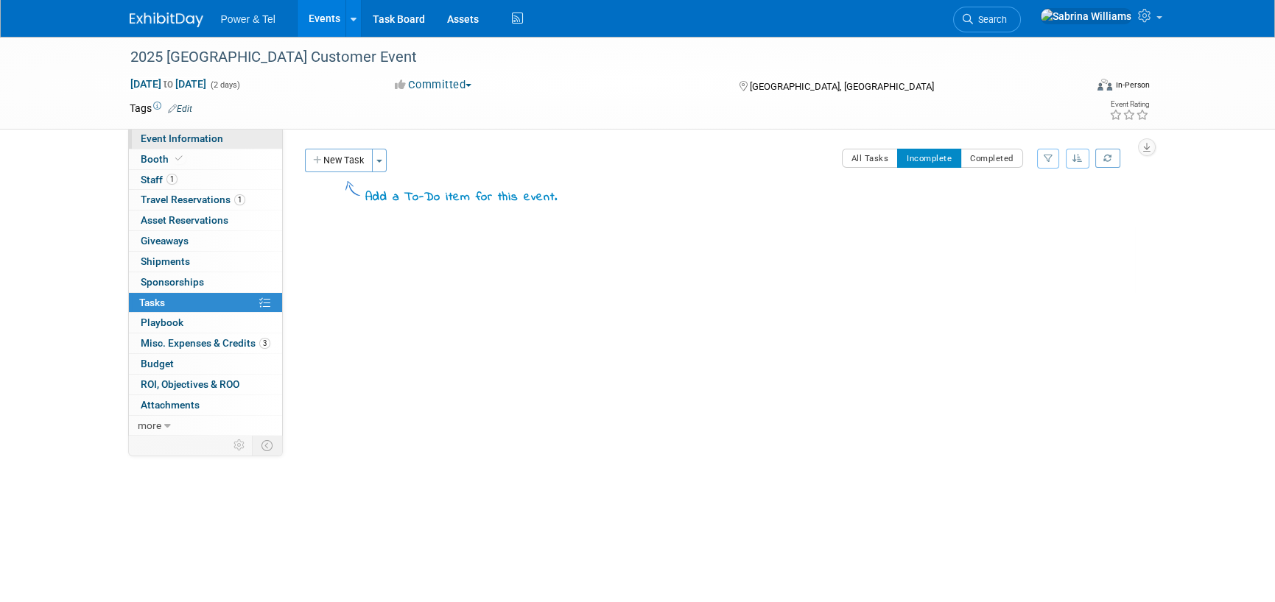
click at [194, 140] on span "Event Information" at bounding box center [182, 139] width 82 height 12
select select "Outing Only"
select select "[GEOGRAPHIC_DATA]"
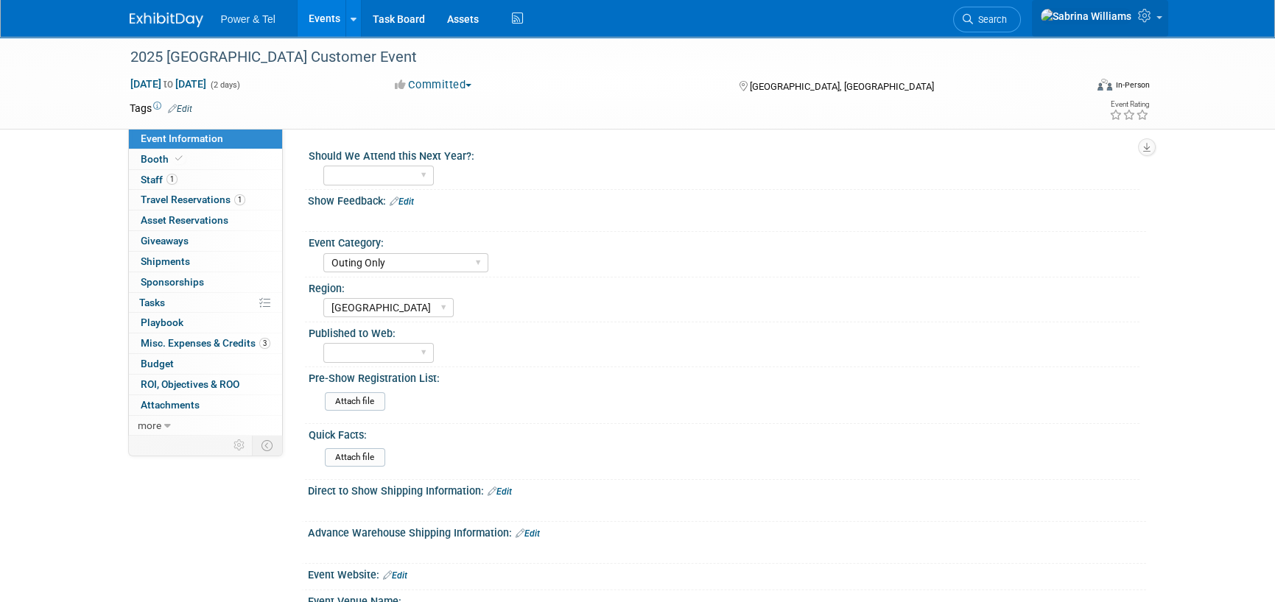
click at [1152, 21] on icon at bounding box center [1146, 15] width 17 height 13
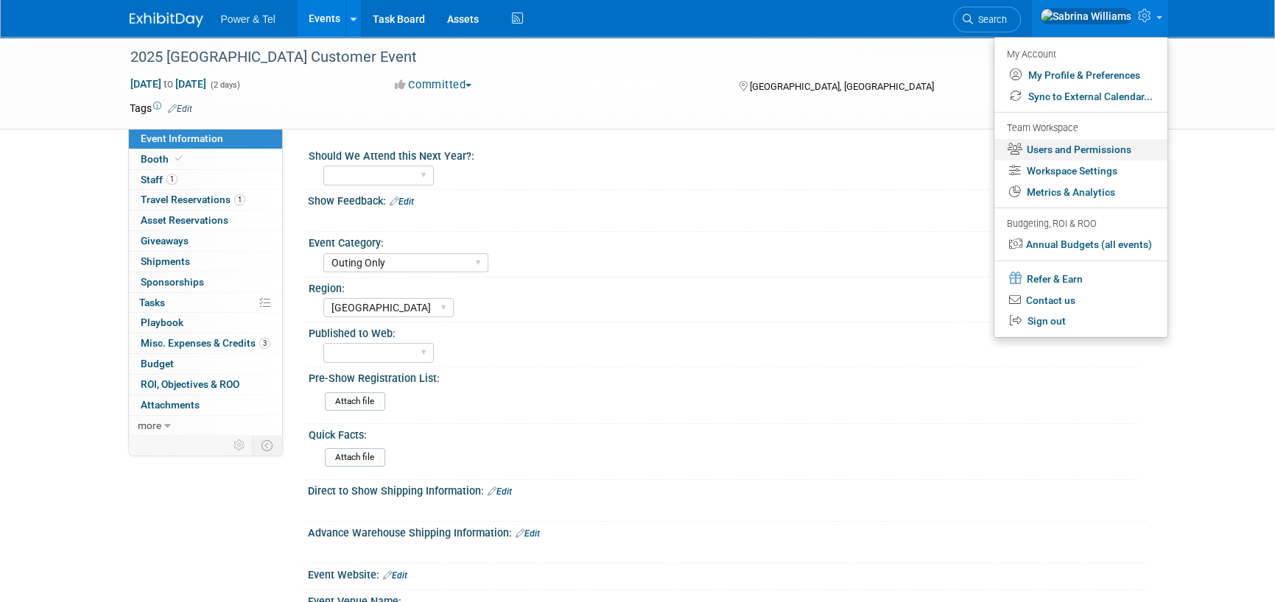
click at [1076, 144] on link "Users and Permissions" at bounding box center [1080, 149] width 173 height 21
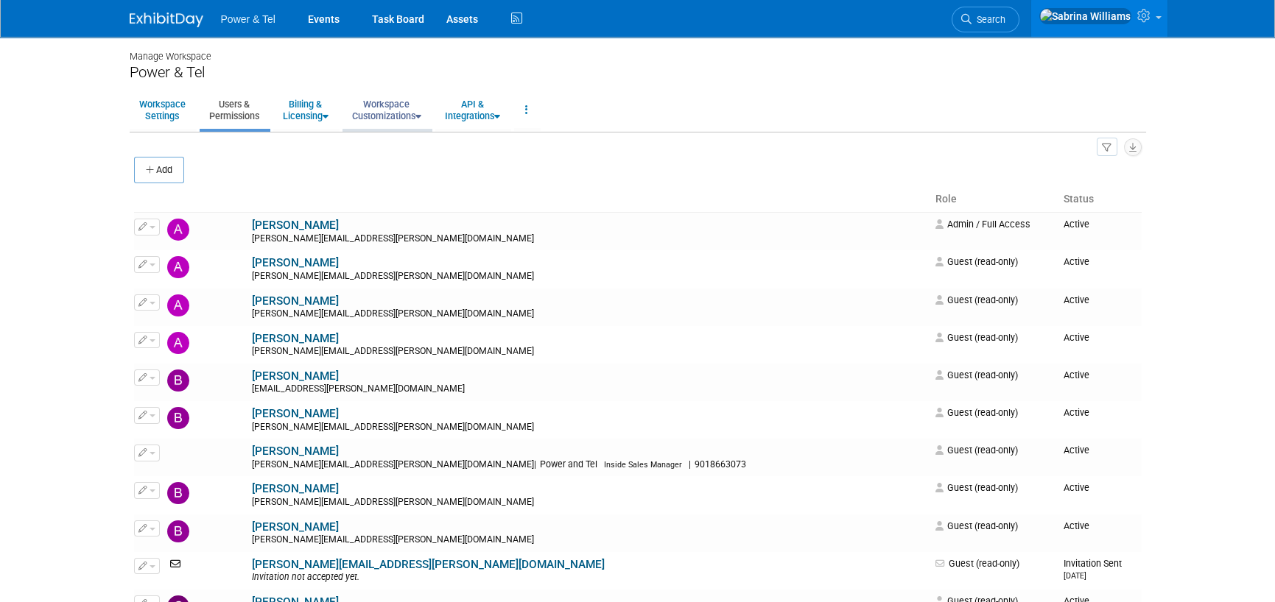
click at [373, 94] on link "Workspace Customizations" at bounding box center [386, 110] width 88 height 36
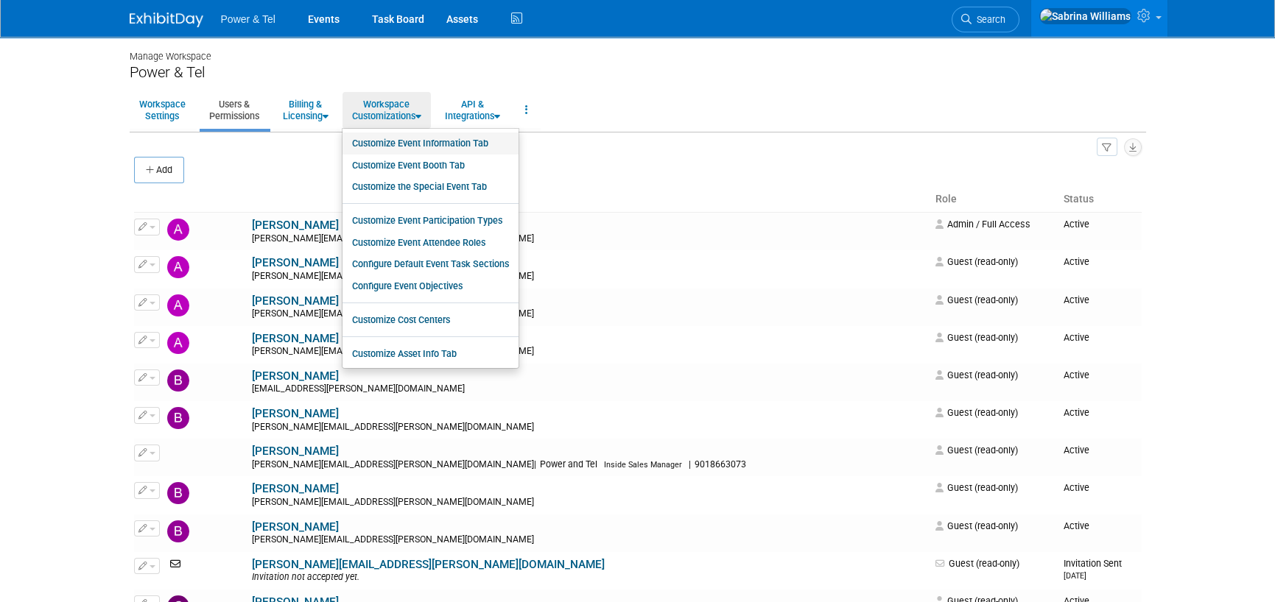
click at [432, 139] on link "Customize Event Information Tab" at bounding box center [430, 144] width 176 height 22
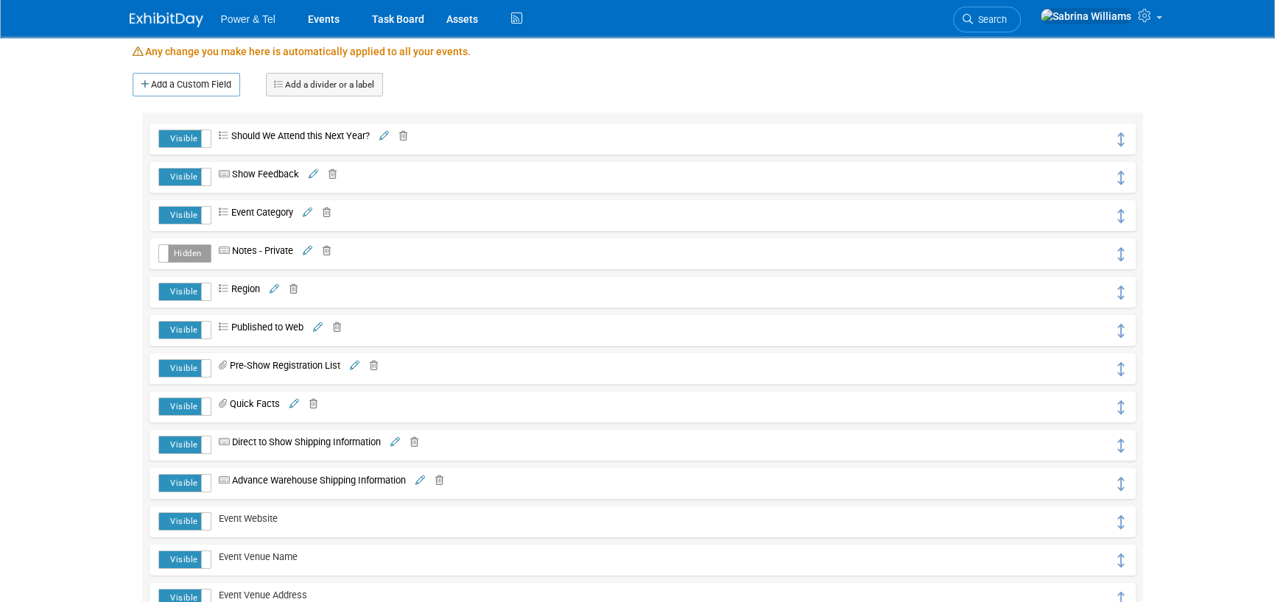
scroll to position [167, 0]
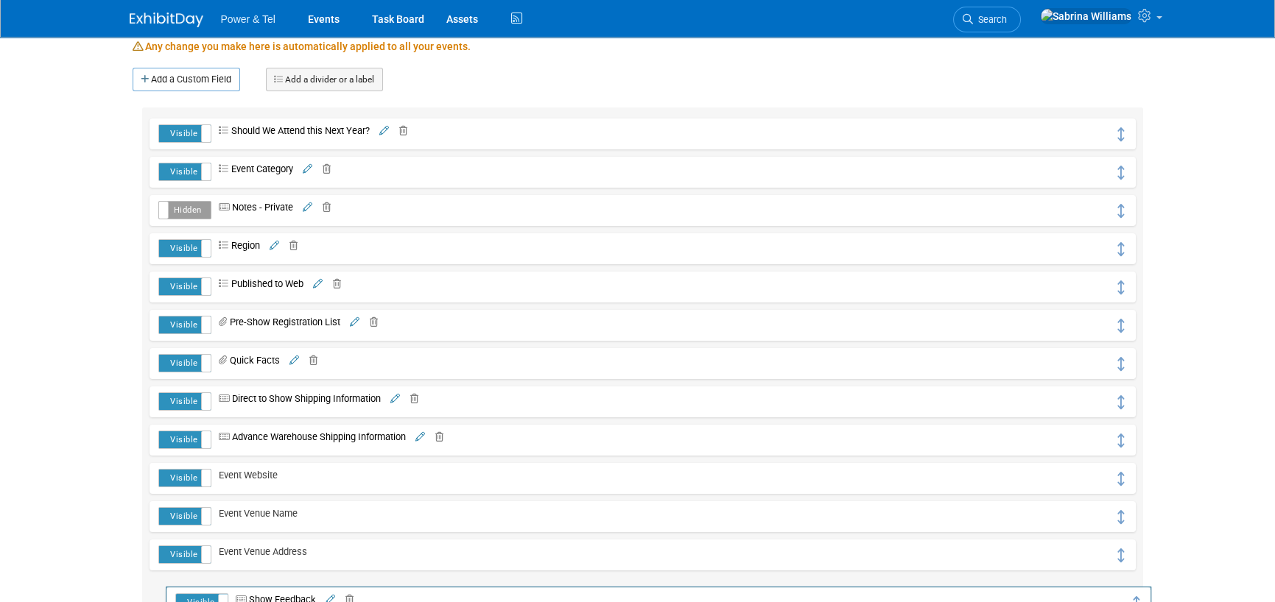
drag, startPoint x: 1120, startPoint y: 171, endPoint x: 1136, endPoint y: 602, distance: 431.8
click at [1136, 602] on icon at bounding box center [1135, 603] width 12 height 14
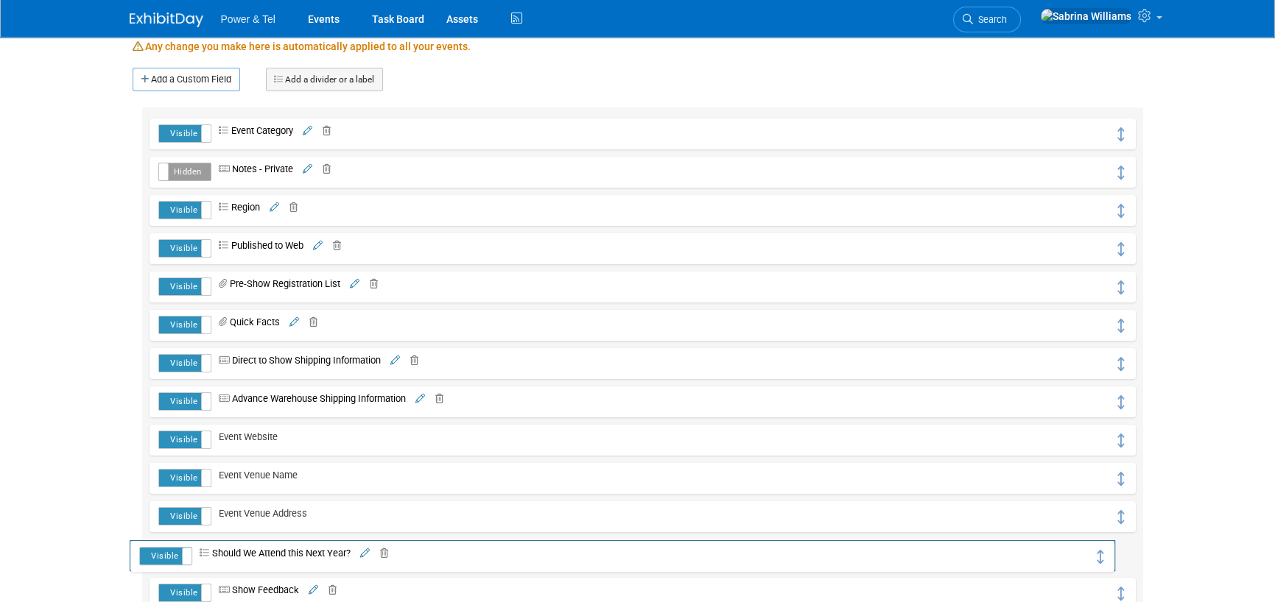
drag, startPoint x: 1123, startPoint y: 130, endPoint x: 1103, endPoint y: 552, distance: 422.4
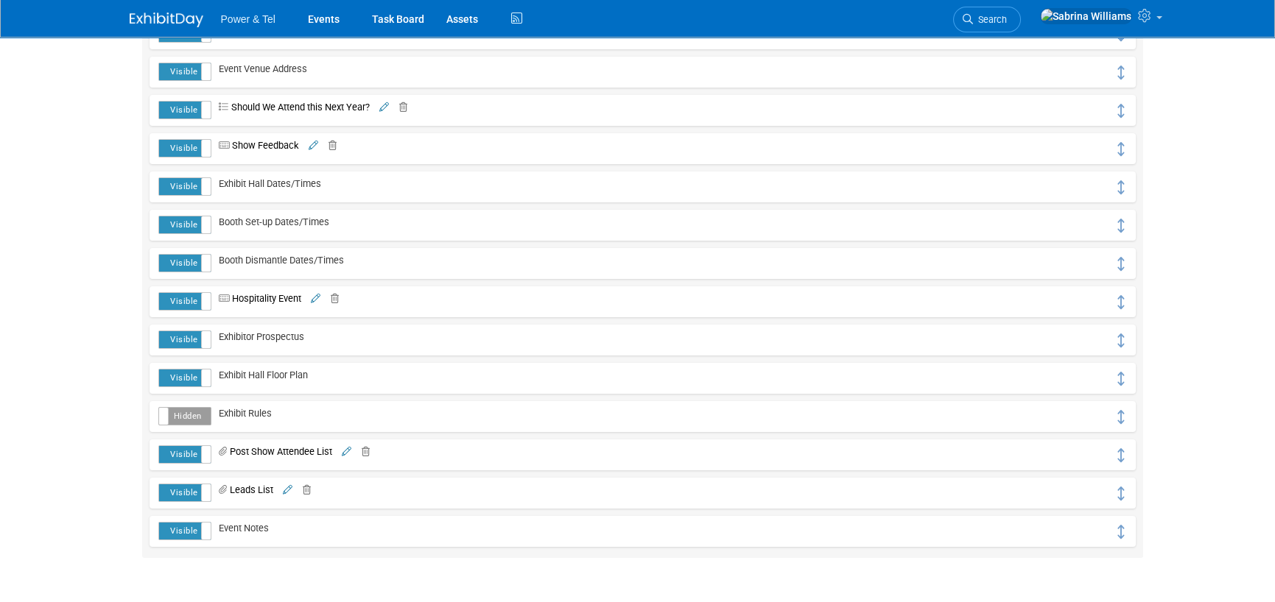
scroll to position [617, 0]
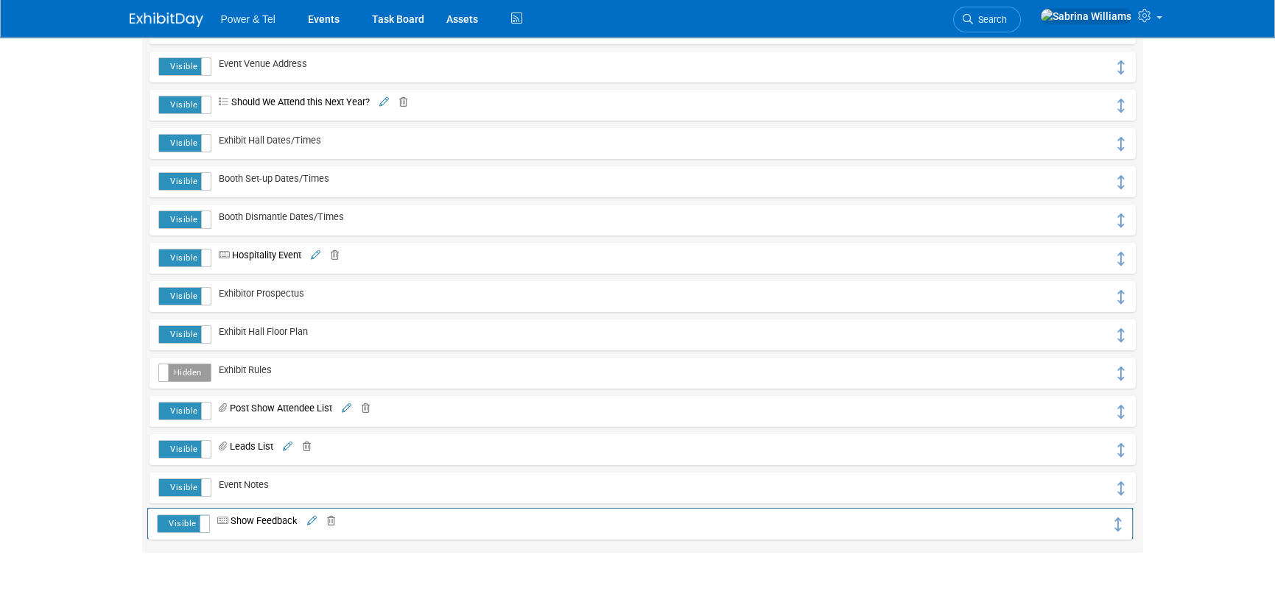
drag, startPoint x: 1121, startPoint y: 144, endPoint x: 1119, endPoint y: 523, distance: 379.9
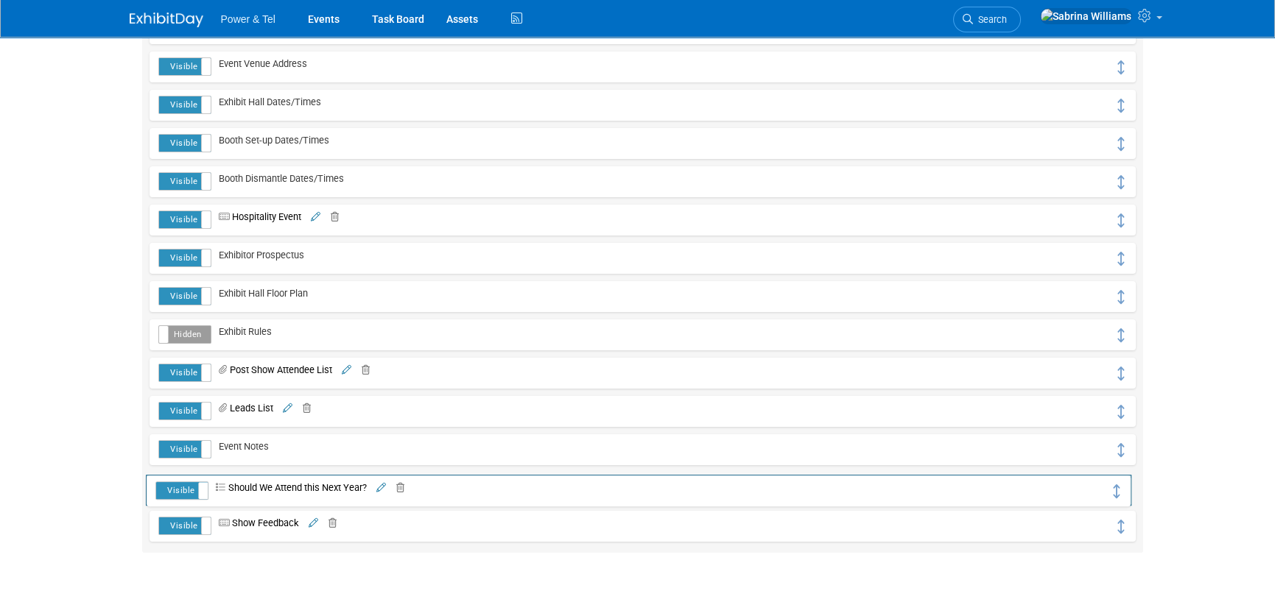
drag, startPoint x: 1119, startPoint y: 107, endPoint x: 1115, endPoint y: 493, distance: 385.1
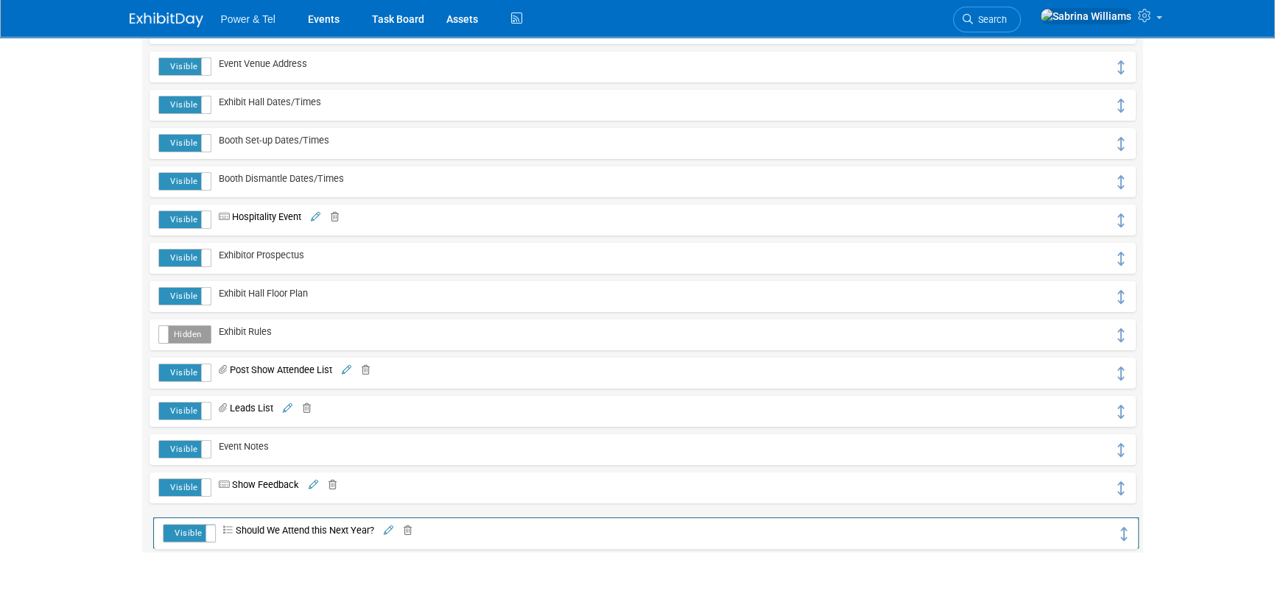
drag, startPoint x: 1115, startPoint y: 493, endPoint x: 1119, endPoint y: 538, distance: 45.8
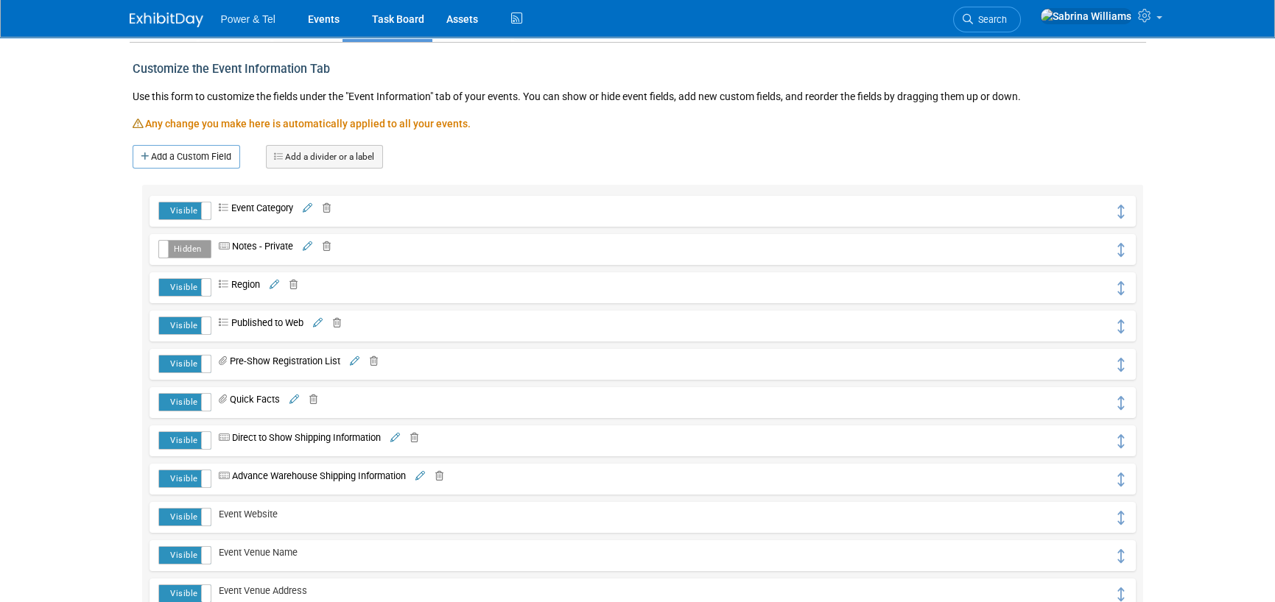
scroll to position [0, 0]
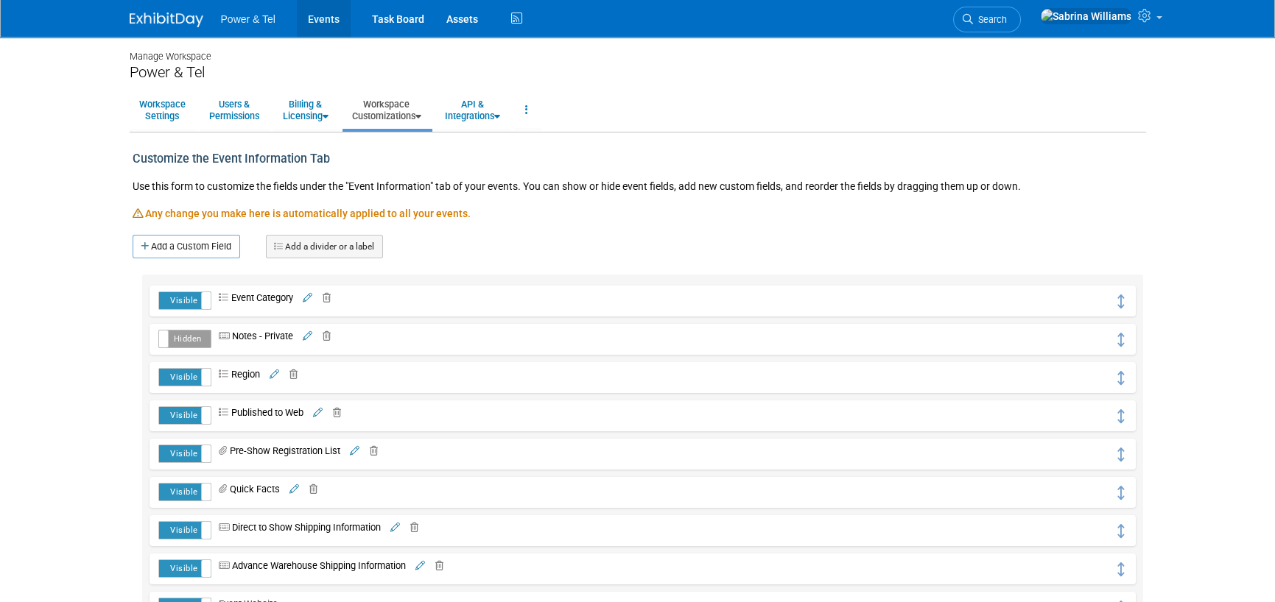
click at [312, 13] on link "Events" at bounding box center [324, 18] width 54 height 37
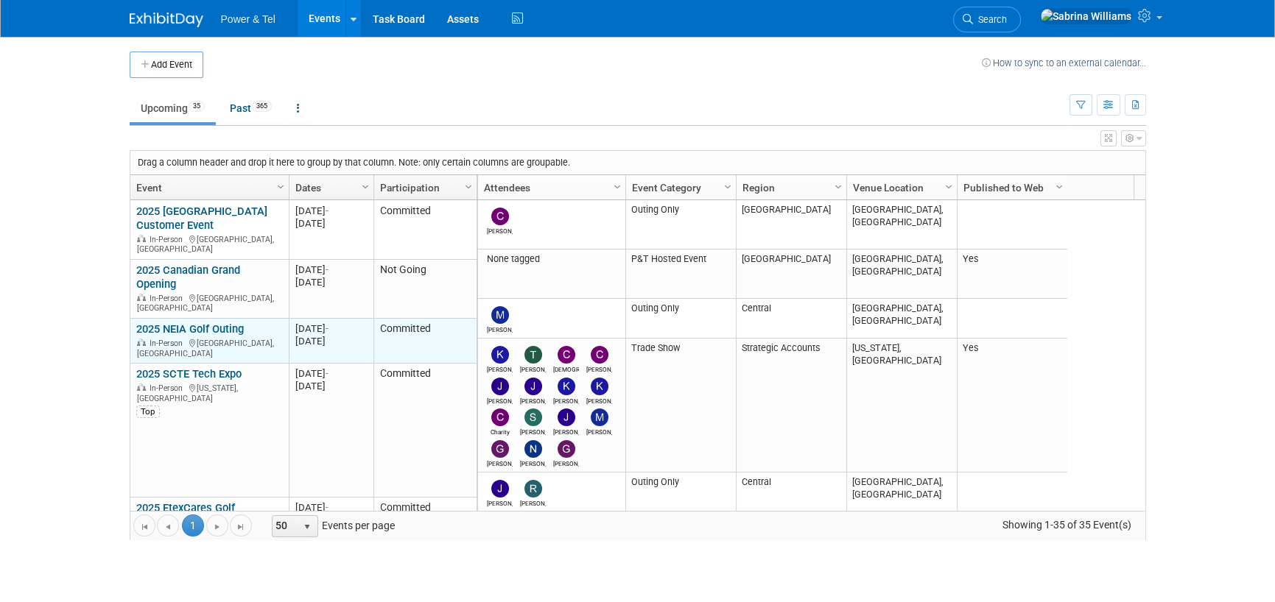
click at [204, 322] on link "2025 NEIA Golf Outing" at bounding box center [189, 328] width 107 height 13
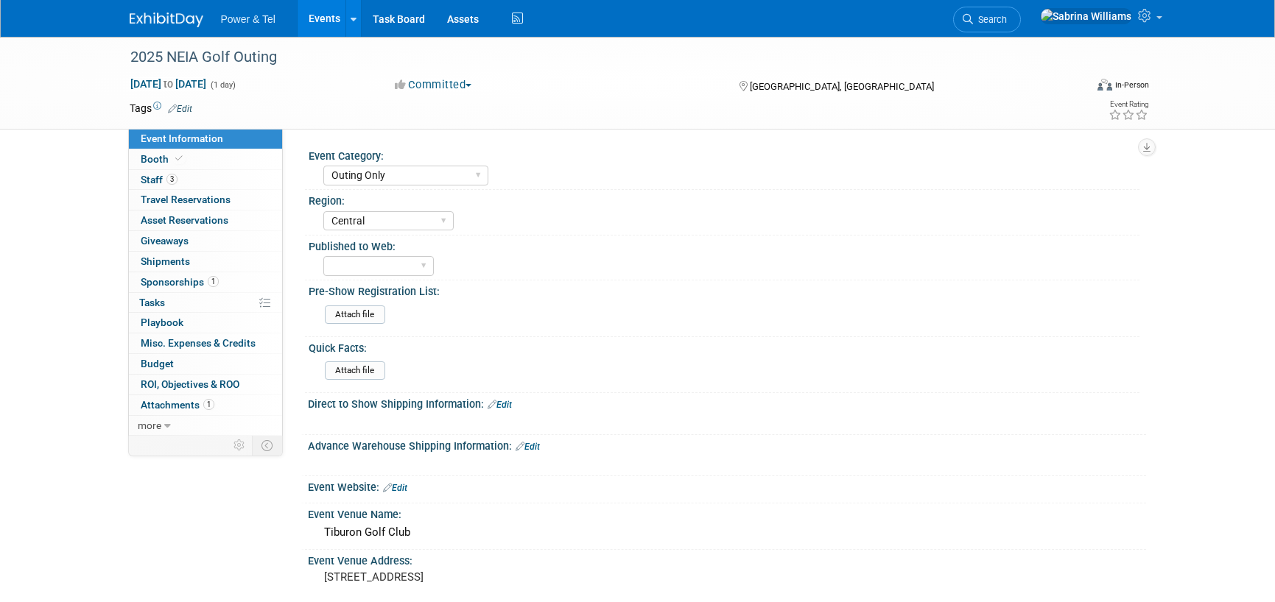
select select "Outing Only"
select select "Central"
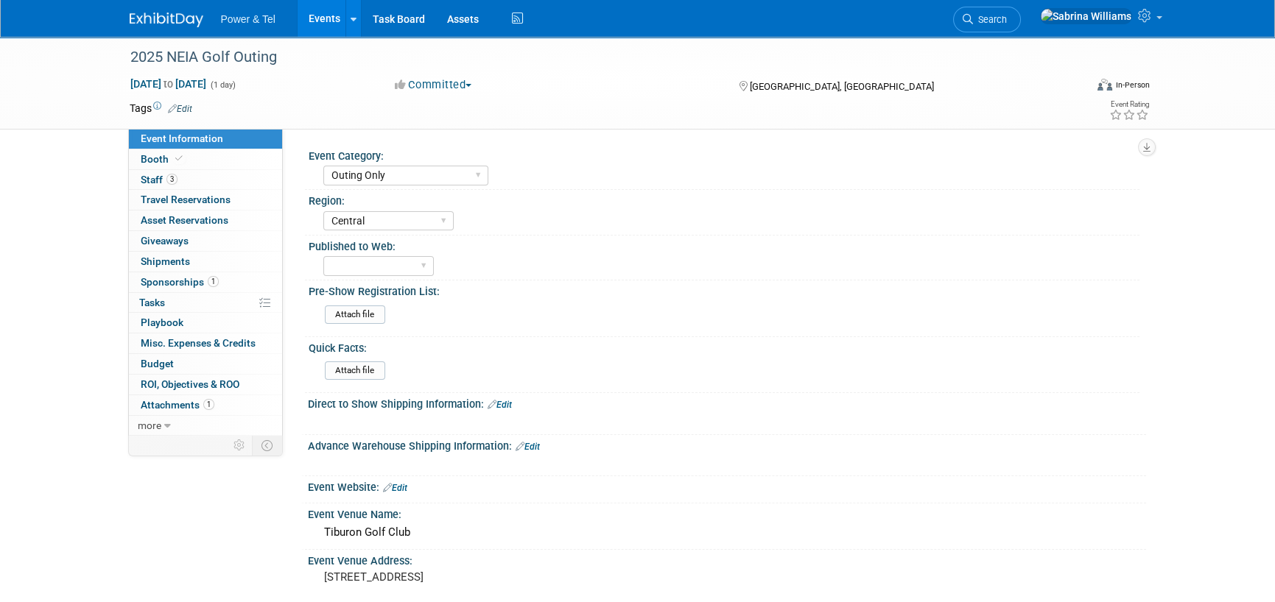
scroll to position [526, 0]
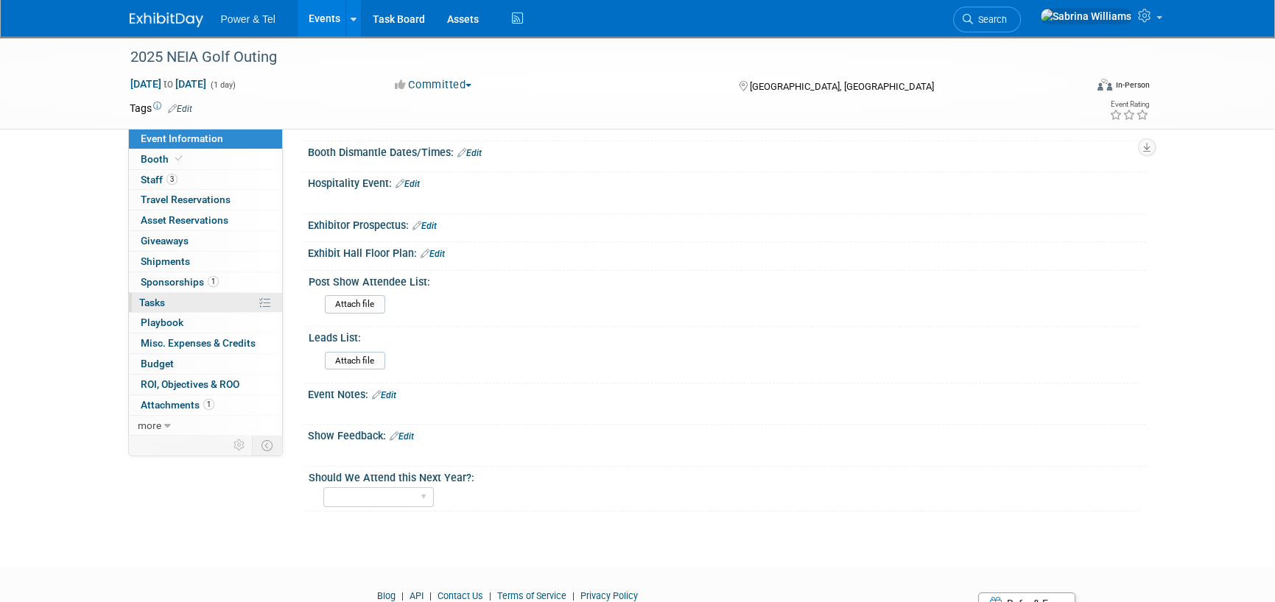
click at [250, 301] on link "0% Tasks 0%" at bounding box center [205, 303] width 153 height 20
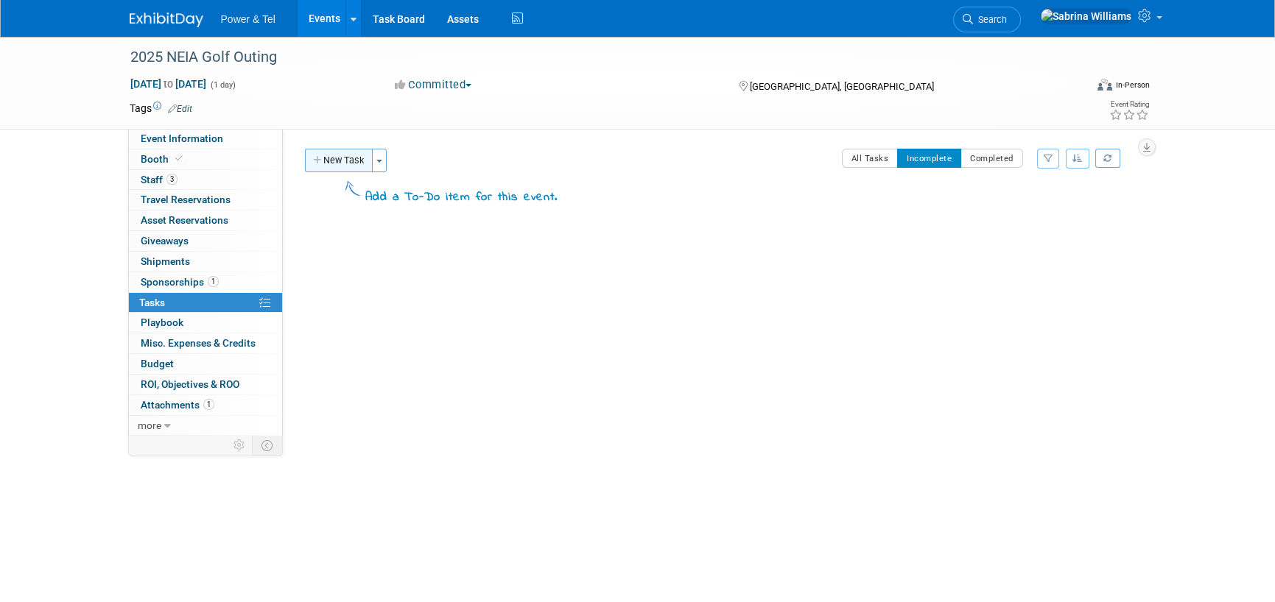
click at [331, 161] on button "New Task" at bounding box center [339, 161] width 68 height 24
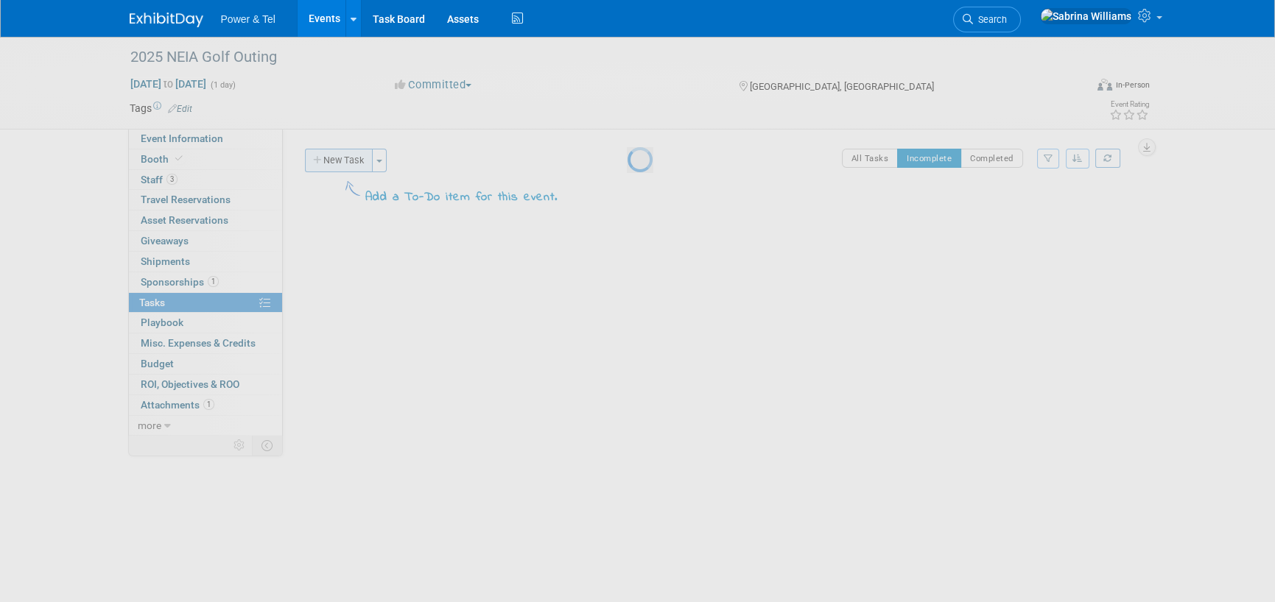
click at [627, 161] on div at bounding box center [637, 301] width 21 height 602
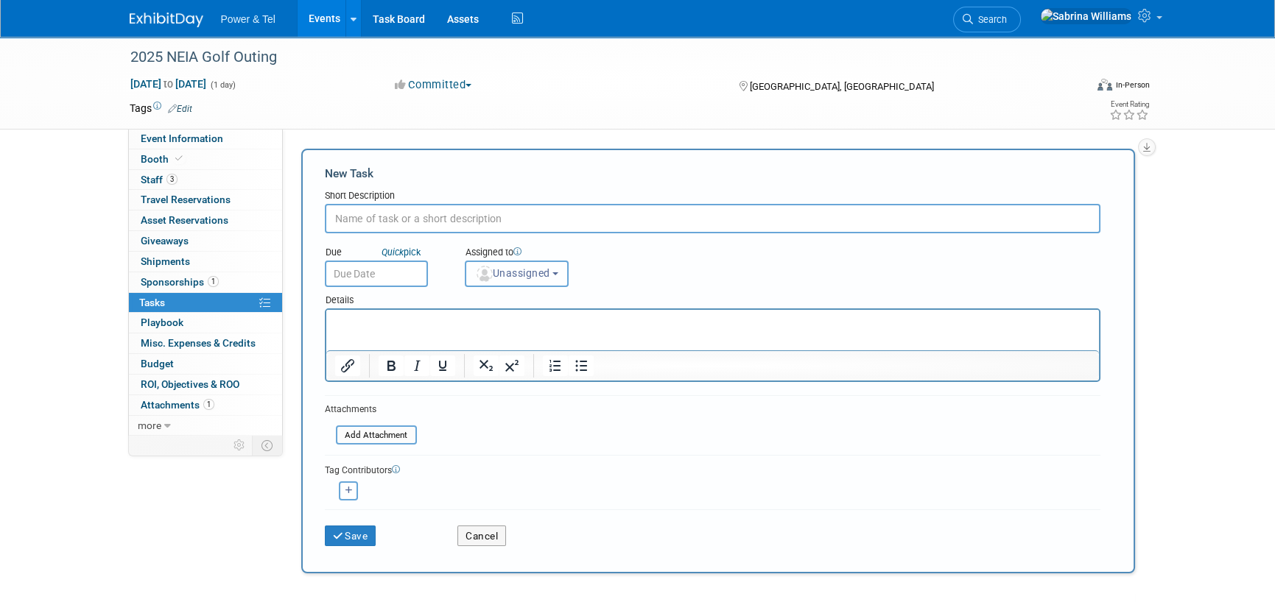
click at [540, 272] on span "Unassigned" at bounding box center [512, 273] width 75 height 12
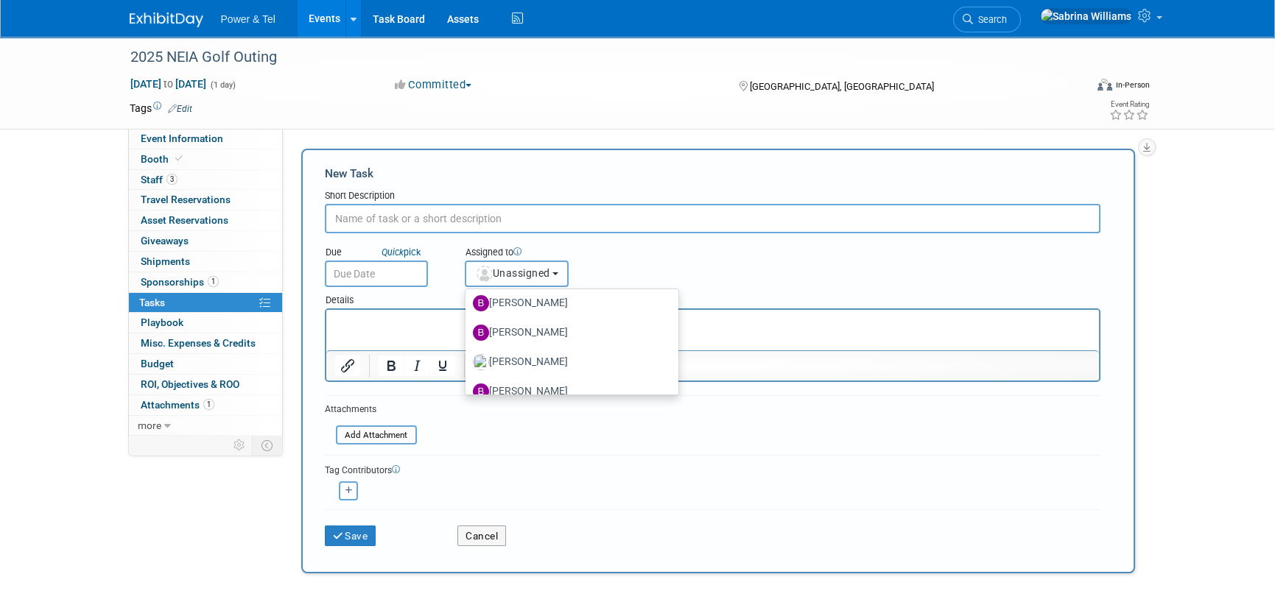
scroll to position [277, 0]
click at [1272, 272] on div "2025 NEIA Golf Outing Sep 25, 2025 to Sep 25, 2025 (1 day) Sep 25, 2025 to Sep …" at bounding box center [637, 394] width 1275 height 715
